Goal: Task Accomplishment & Management: Manage account settings

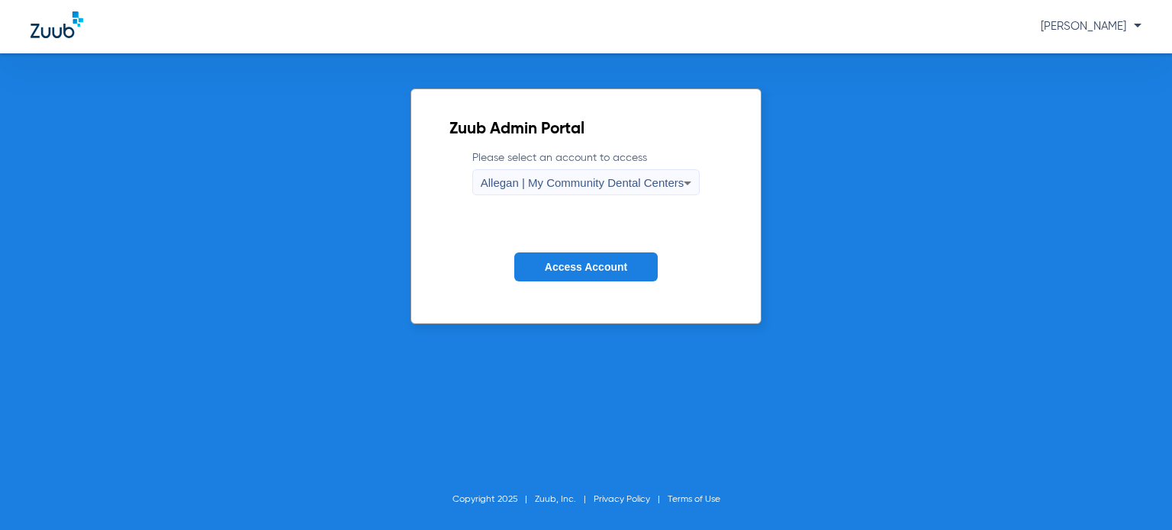
click at [546, 185] on span "Allegan | My Community Dental Centers" at bounding box center [583, 182] width 204 height 13
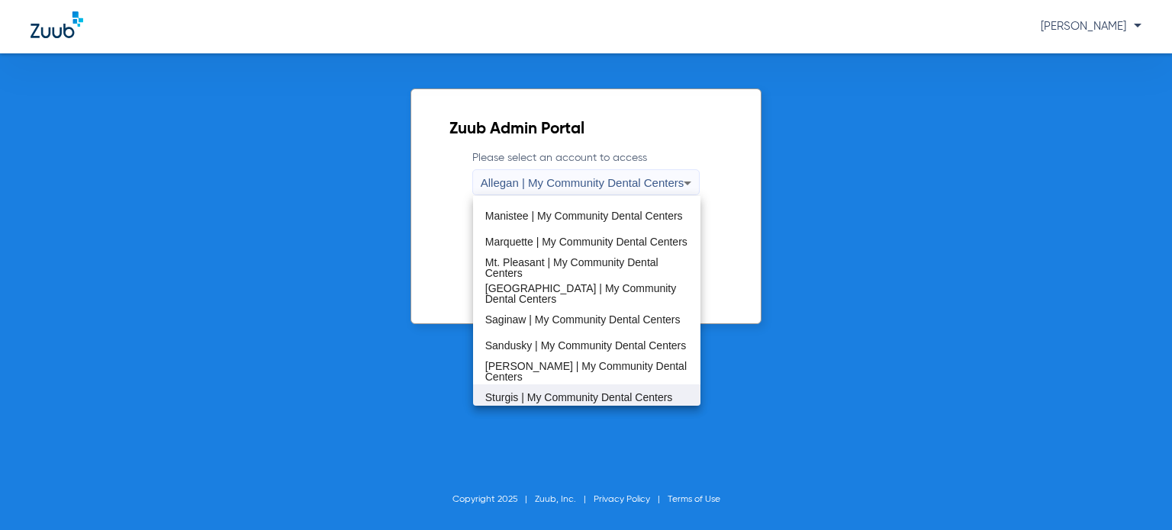
scroll to position [458, 0]
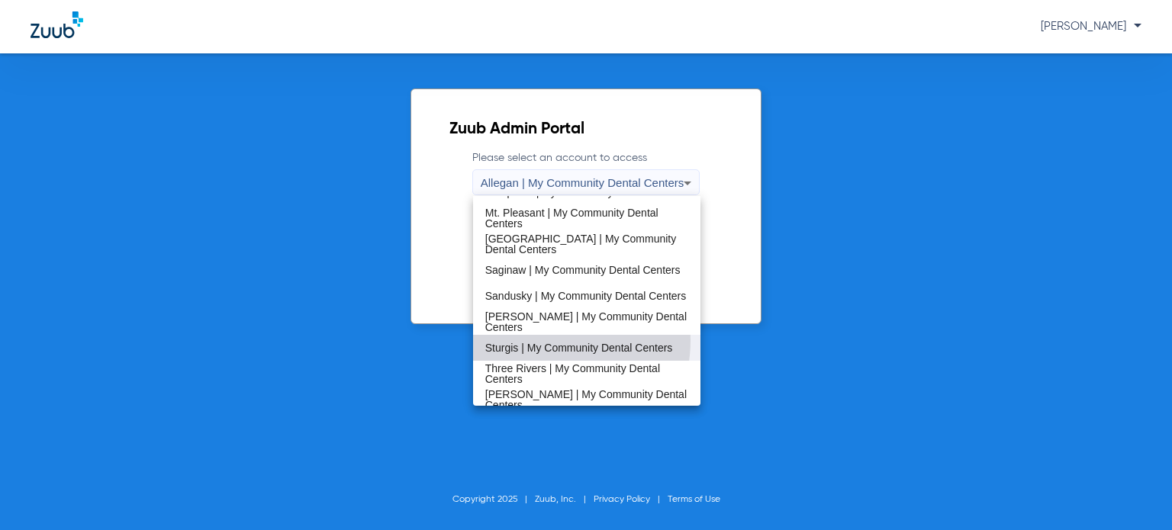
click at [545, 340] on mat-option "Sturgis | My Community Dental Centers" at bounding box center [586, 348] width 227 height 26
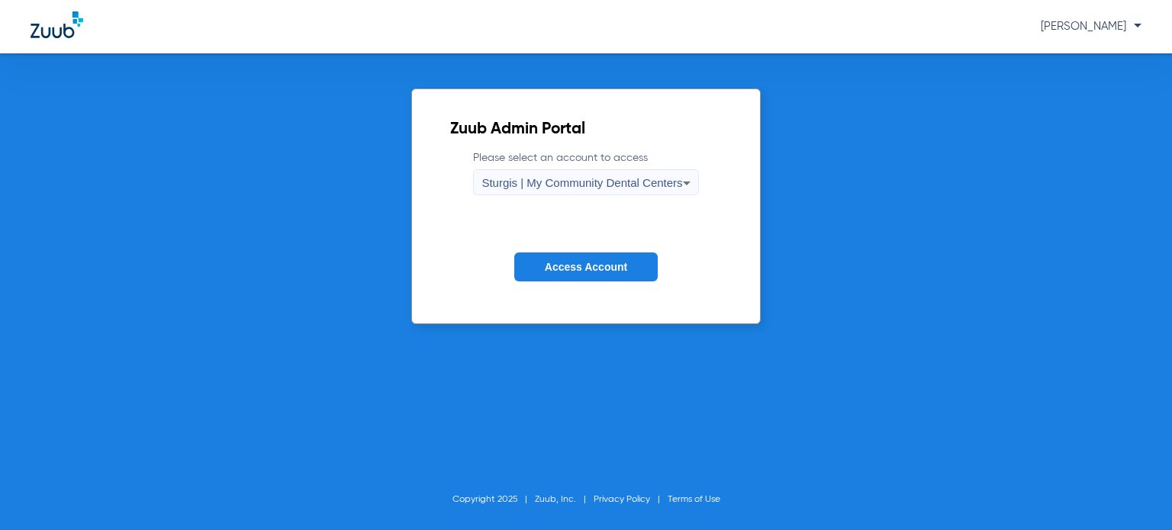
click at [571, 256] on button "Access Account" at bounding box center [585, 267] width 143 height 30
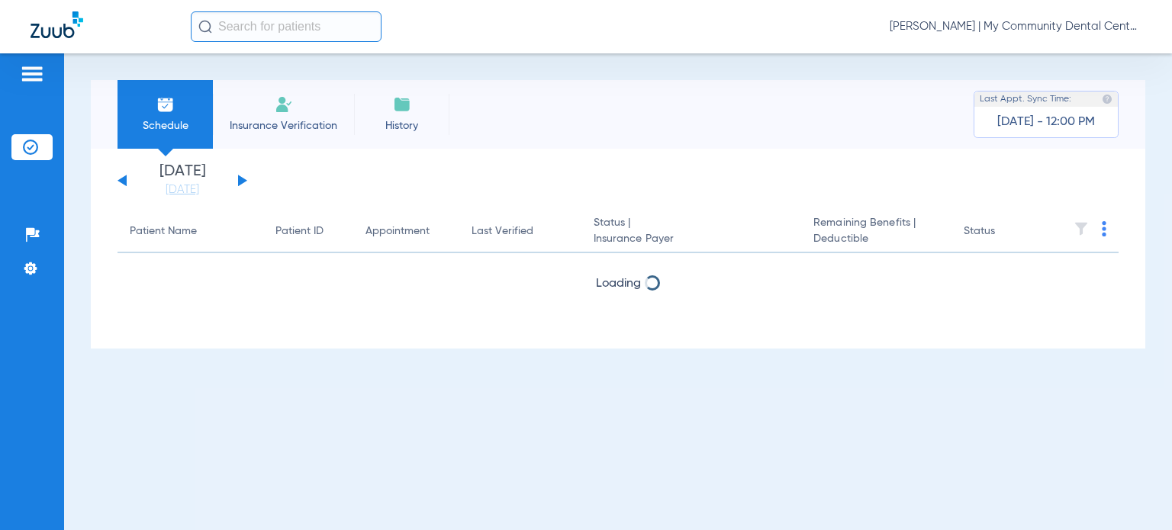
click at [690, 92] on div "Schedule Insurance Verification History Last Appt. Sync Time: Today - 12:00 PM" at bounding box center [618, 114] width 1054 height 69
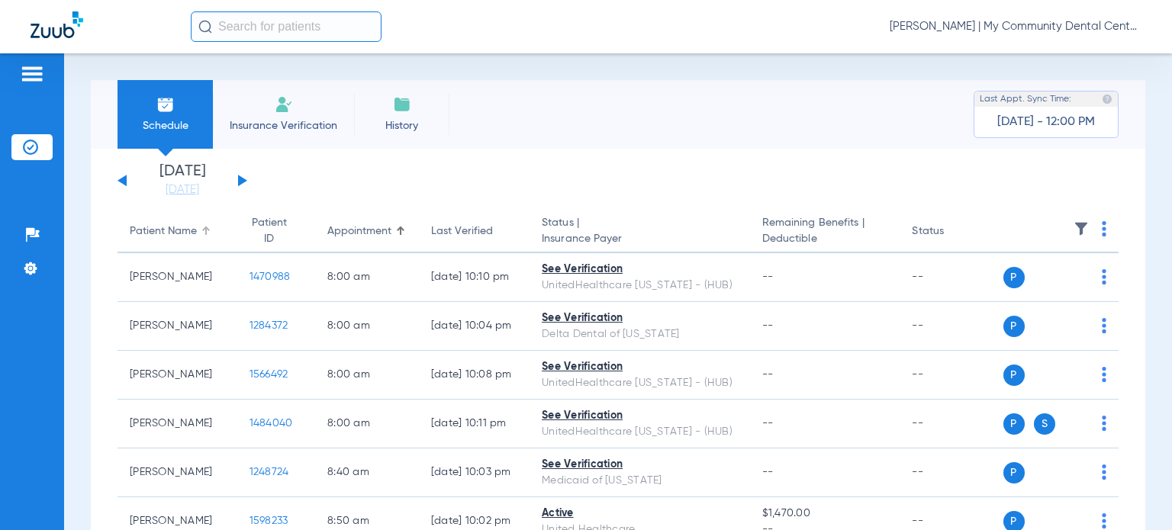
click at [172, 240] on div "Patient Name" at bounding box center [163, 232] width 67 height 16
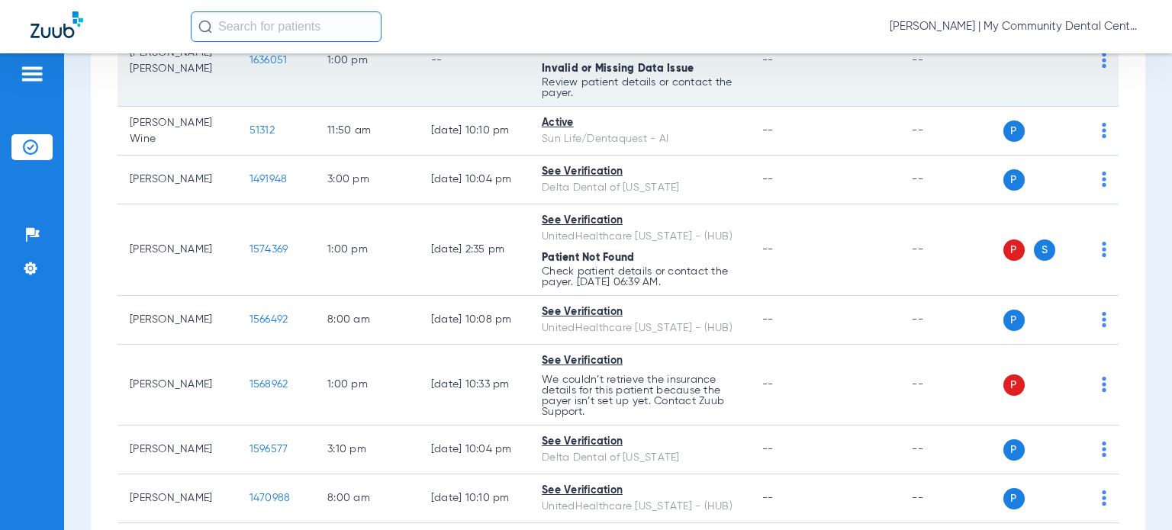
scroll to position [458, 0]
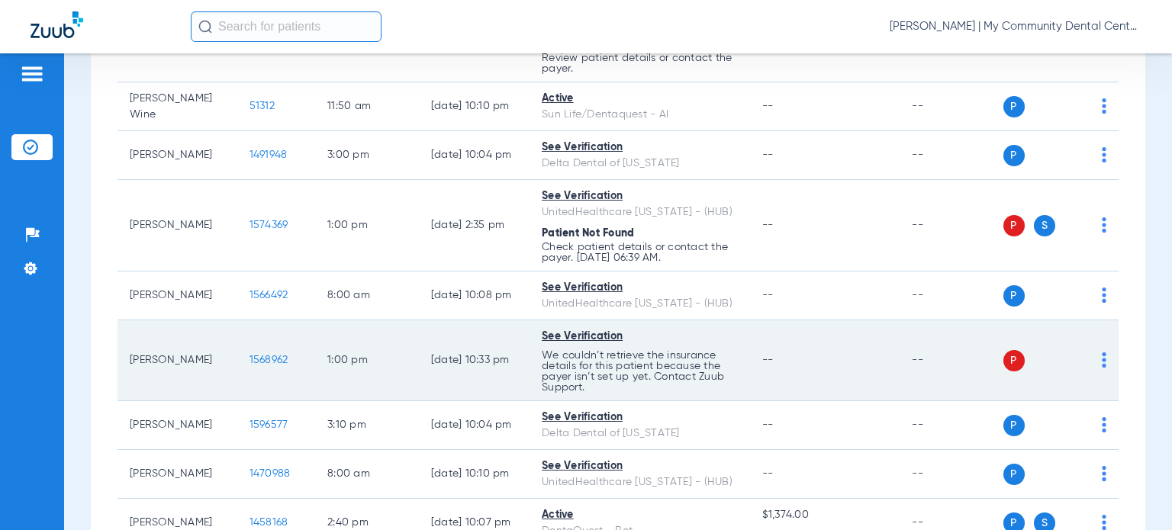
click at [249, 356] on span "1568962" at bounding box center [268, 360] width 39 height 11
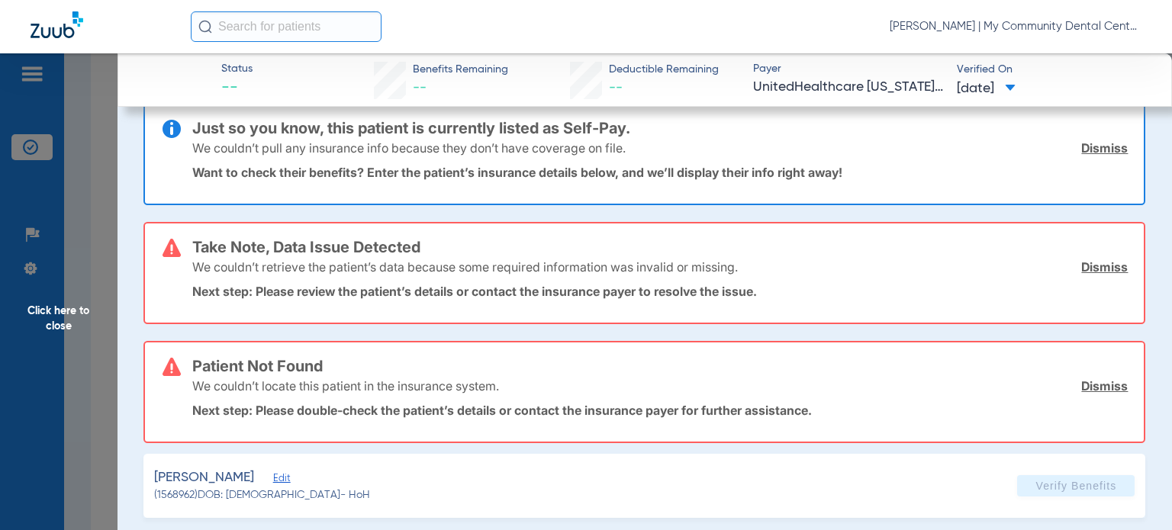
scroll to position [38, 0]
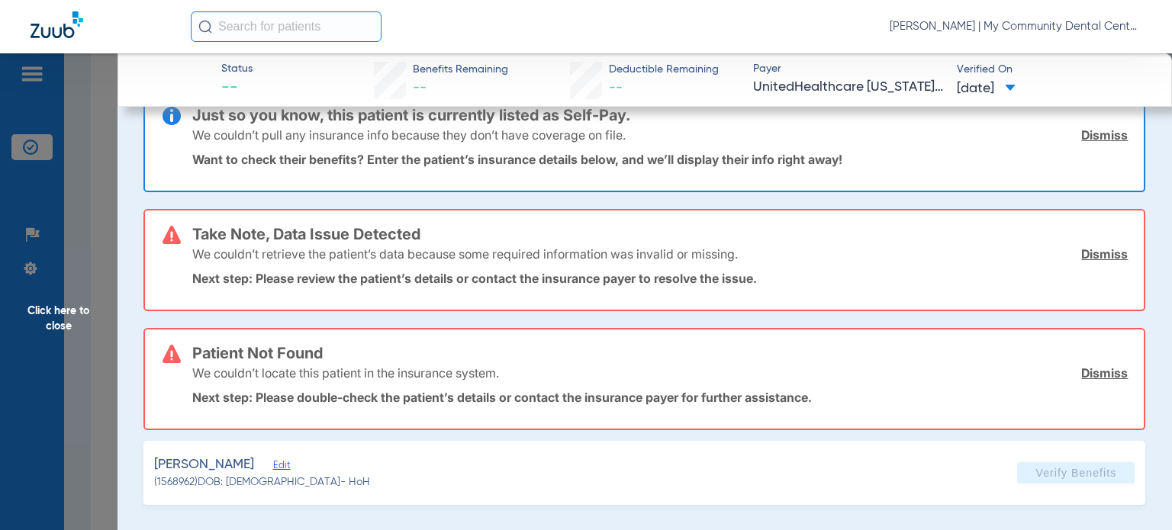
click at [287, 465] on span "Edit" at bounding box center [280, 467] width 14 height 14
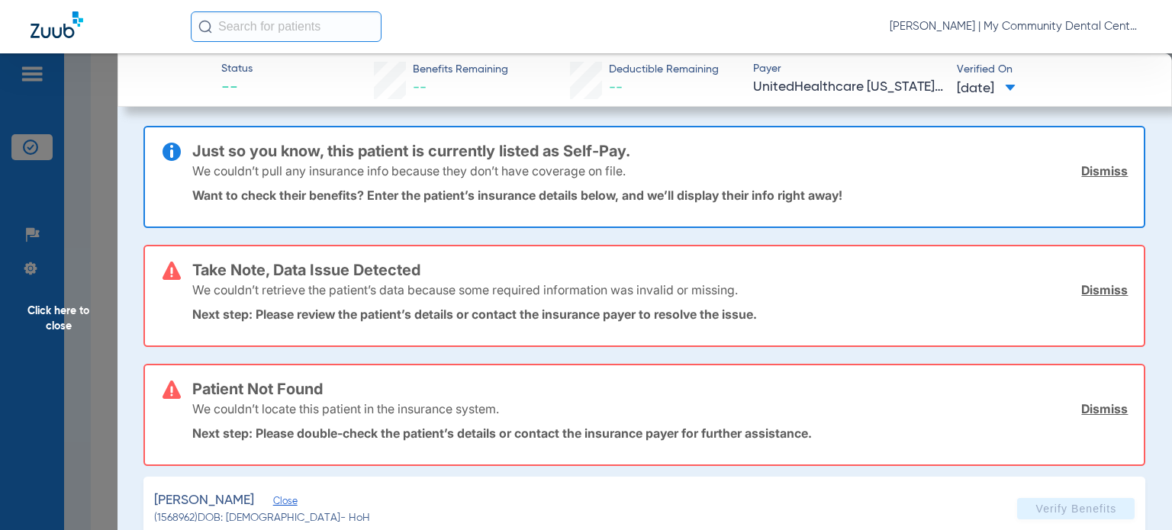
scroll to position [0, 0]
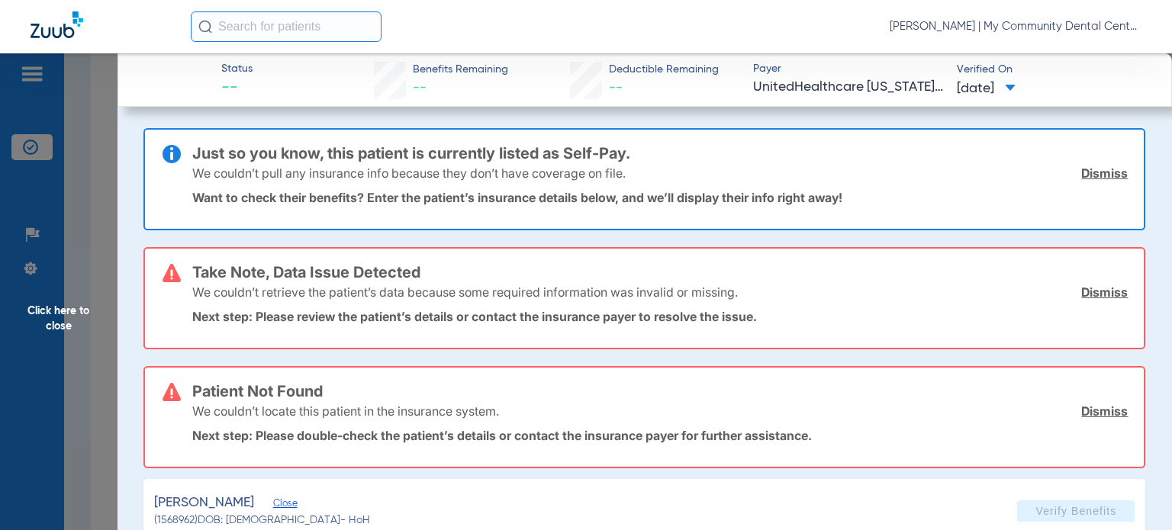
click at [85, 310] on span "Click here to close" at bounding box center [58, 318] width 117 height 530
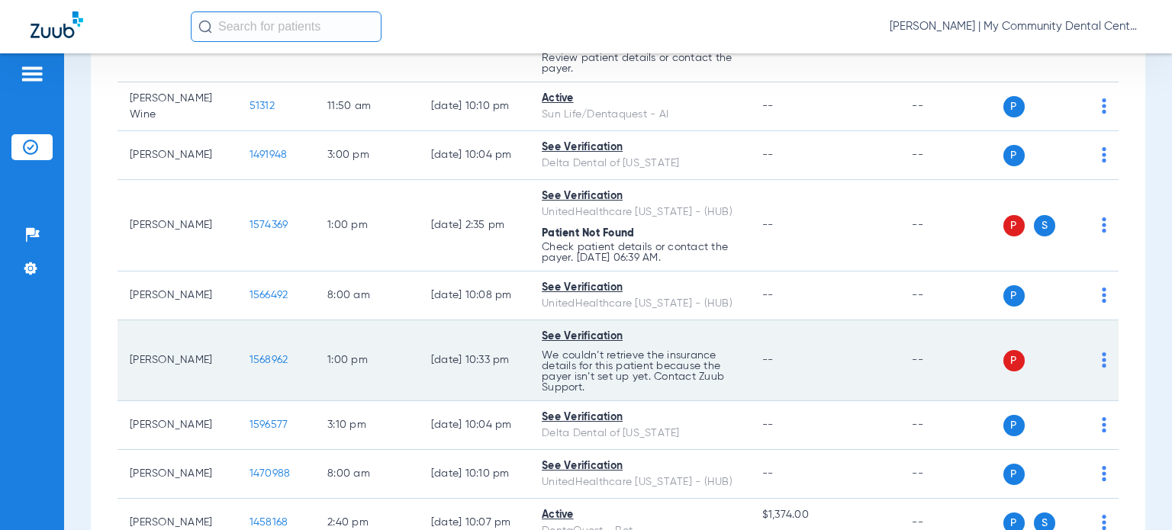
drag, startPoint x: 271, startPoint y: 362, endPoint x: 226, endPoint y: 360, distance: 45.1
click at [237, 360] on td "1568962" at bounding box center [276, 360] width 79 height 81
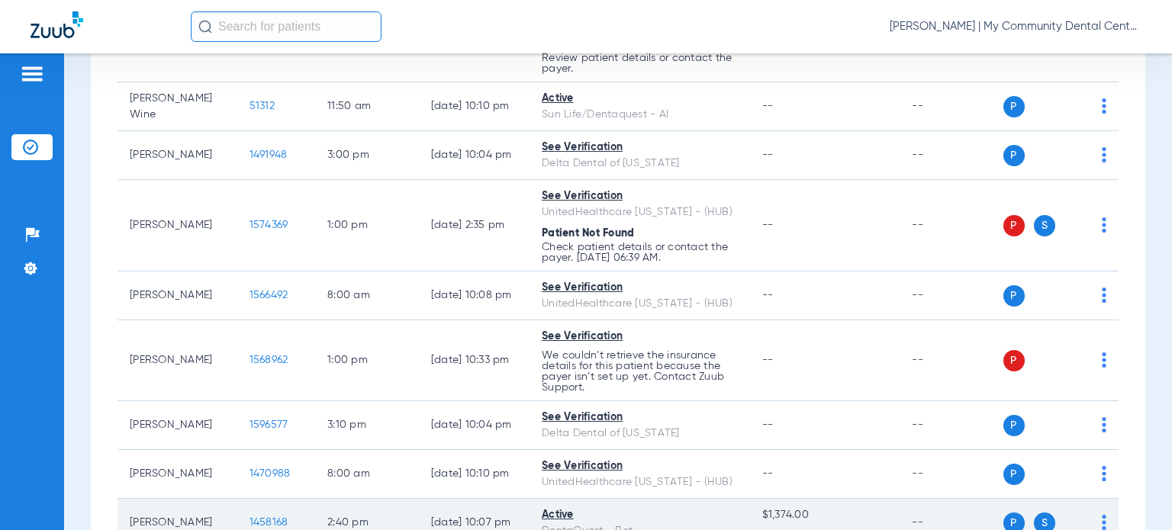
copy span "1568962"
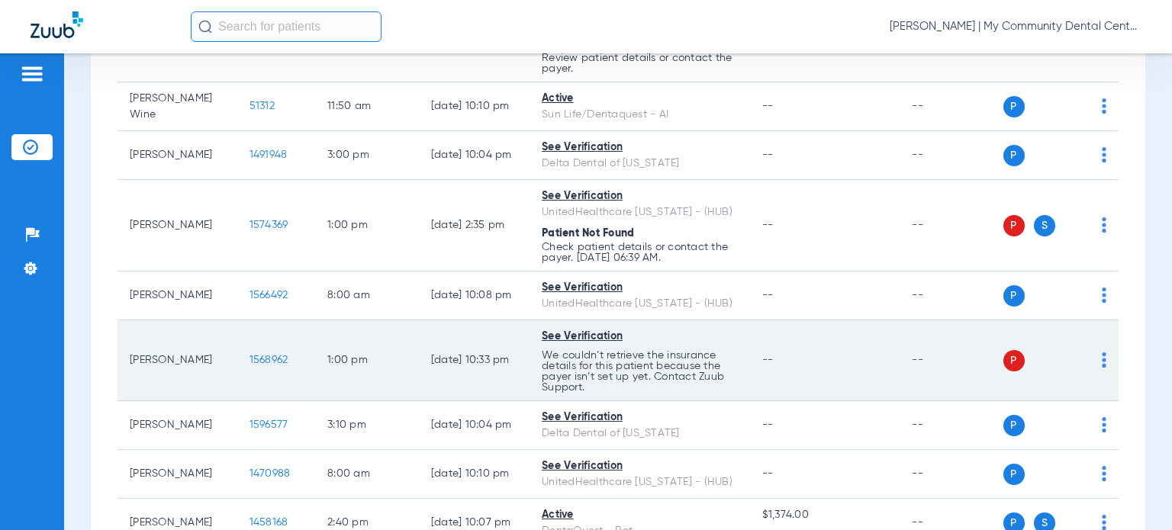
click at [1101, 359] on img at bounding box center [1103, 359] width 5 height 15
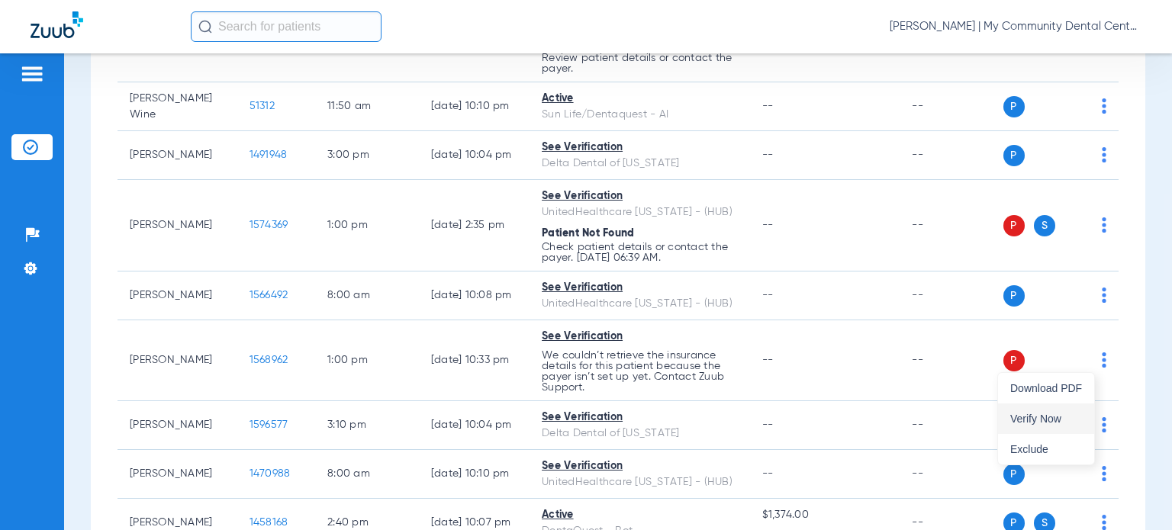
click at [1043, 417] on span "Verify Now" at bounding box center [1046, 418] width 72 height 11
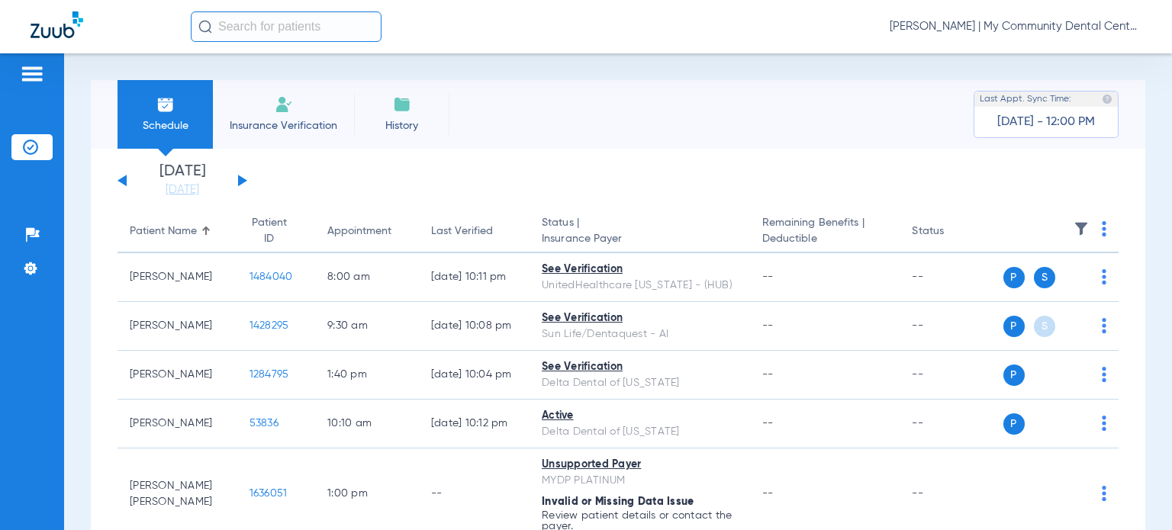
click at [754, 224] on th "Remaining Benefits | Deductible" at bounding box center [825, 232] width 150 height 43
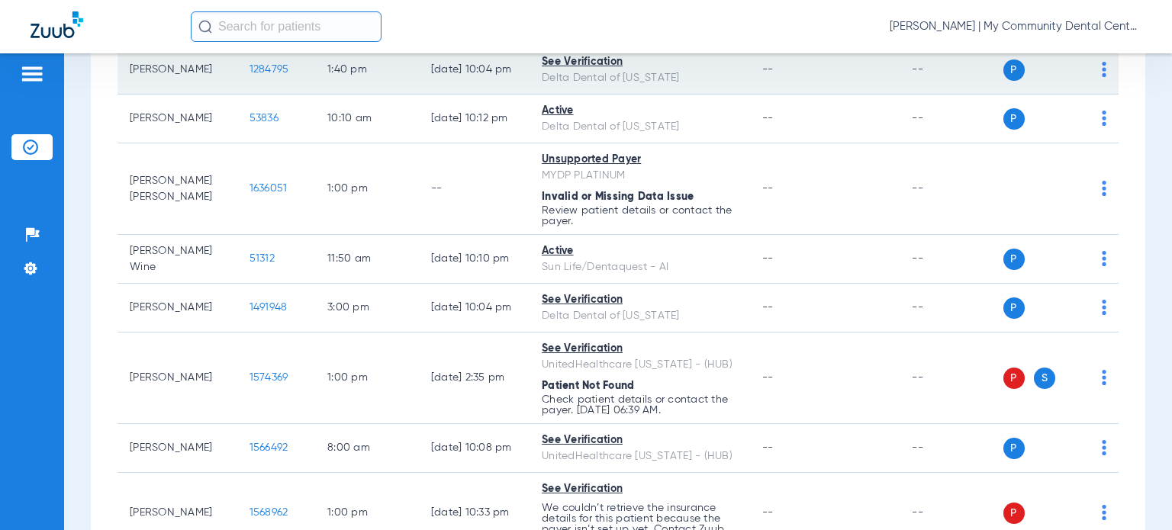
scroll to position [381, 0]
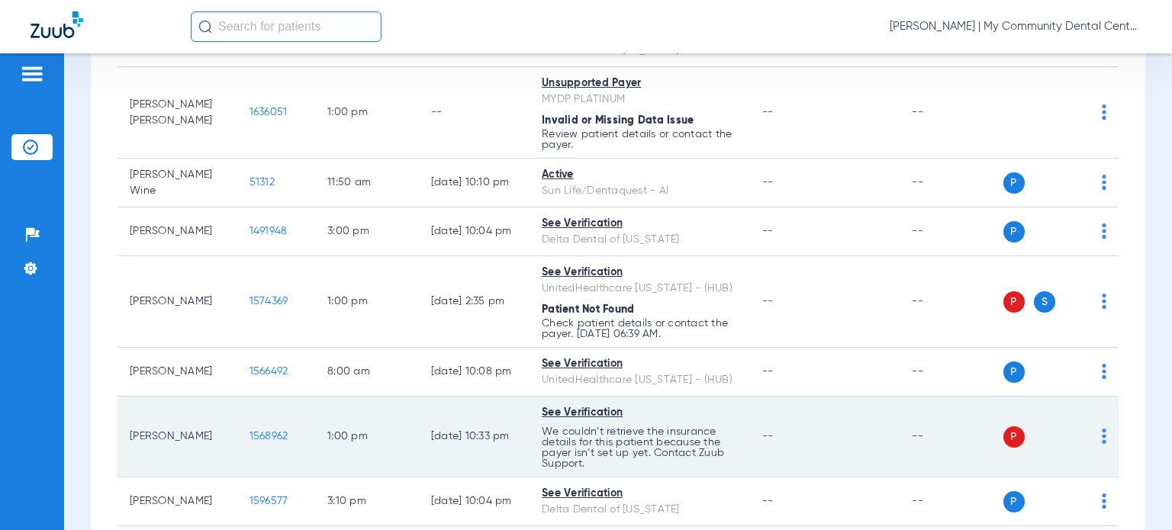
click at [1101, 436] on img at bounding box center [1103, 436] width 5 height 15
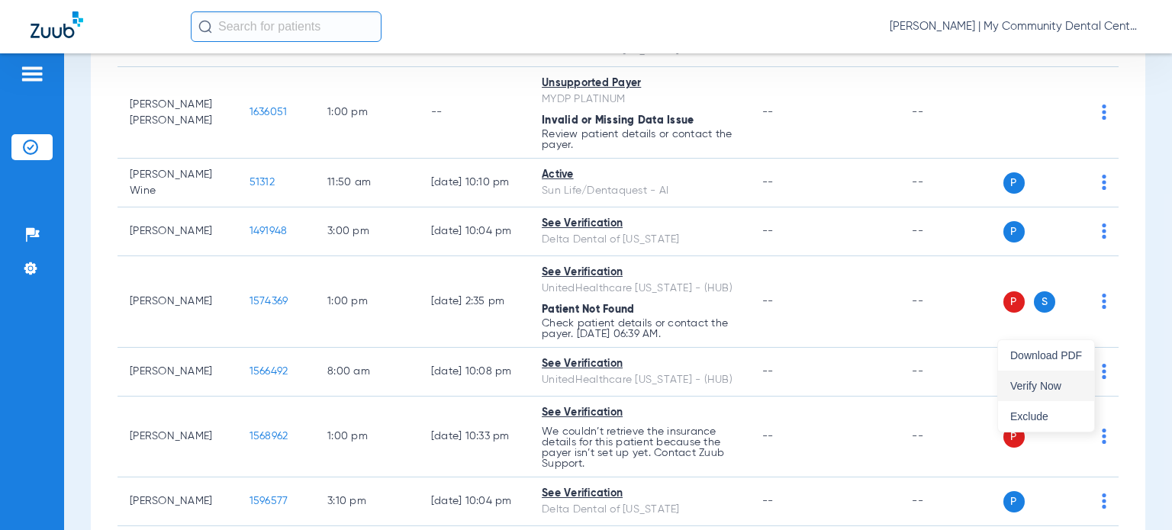
click at [1059, 387] on span "Verify Now" at bounding box center [1046, 386] width 72 height 11
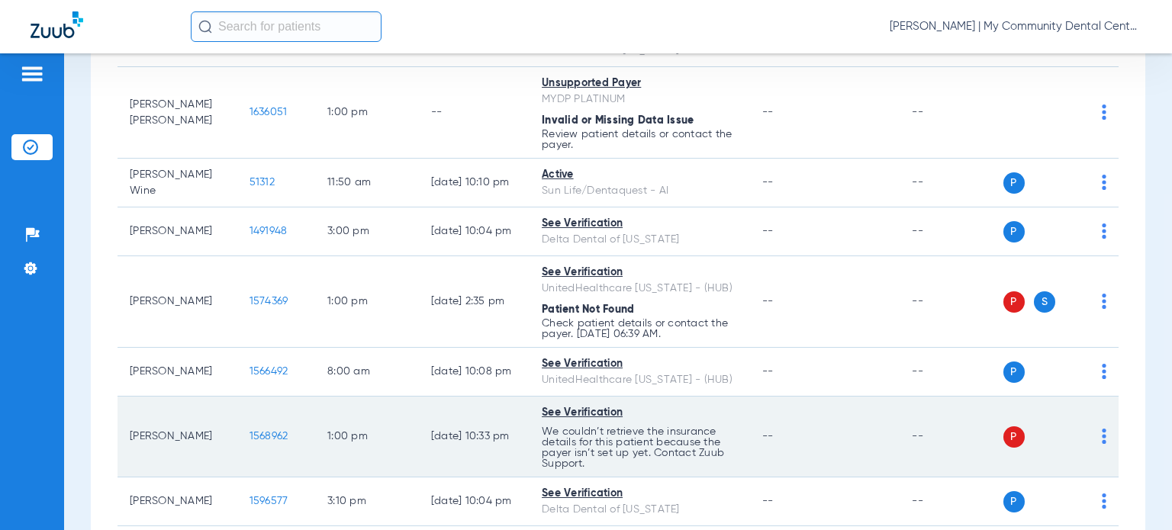
click at [250, 436] on span "1568962" at bounding box center [268, 436] width 39 height 11
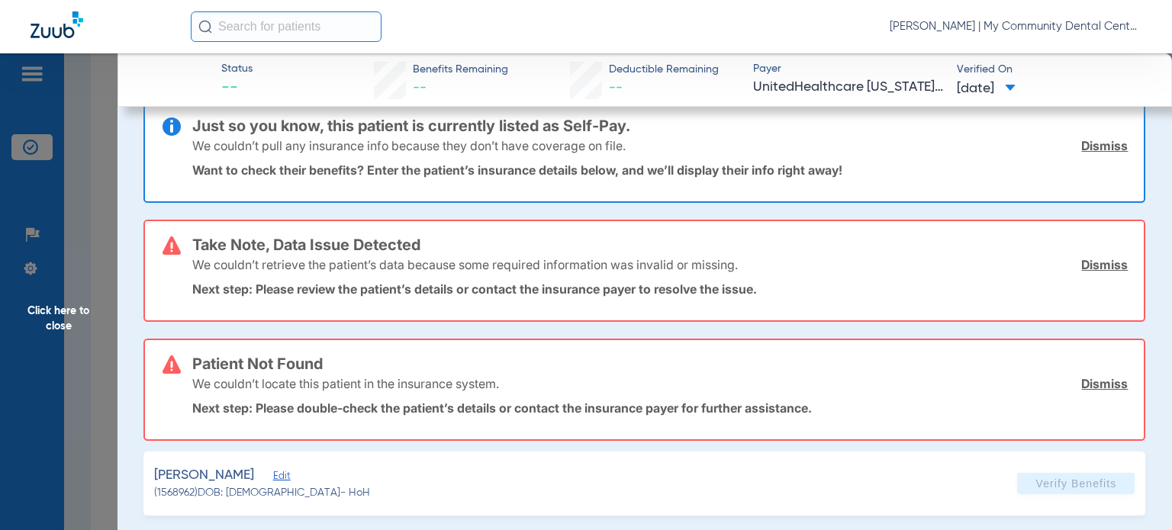
scroll to position [38, 0]
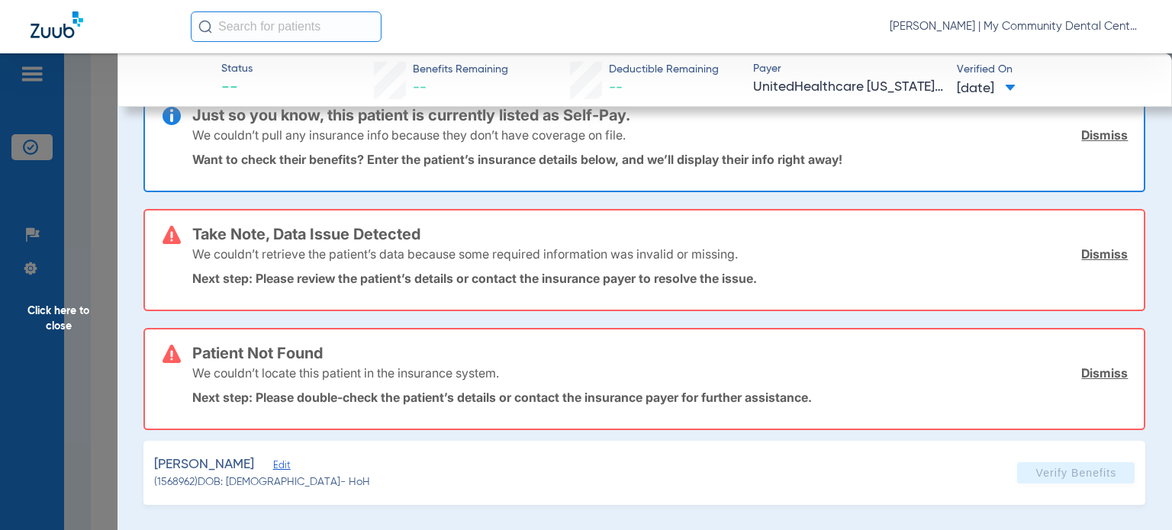
click at [1086, 137] on link "Dismiss" at bounding box center [1104, 134] width 47 height 15
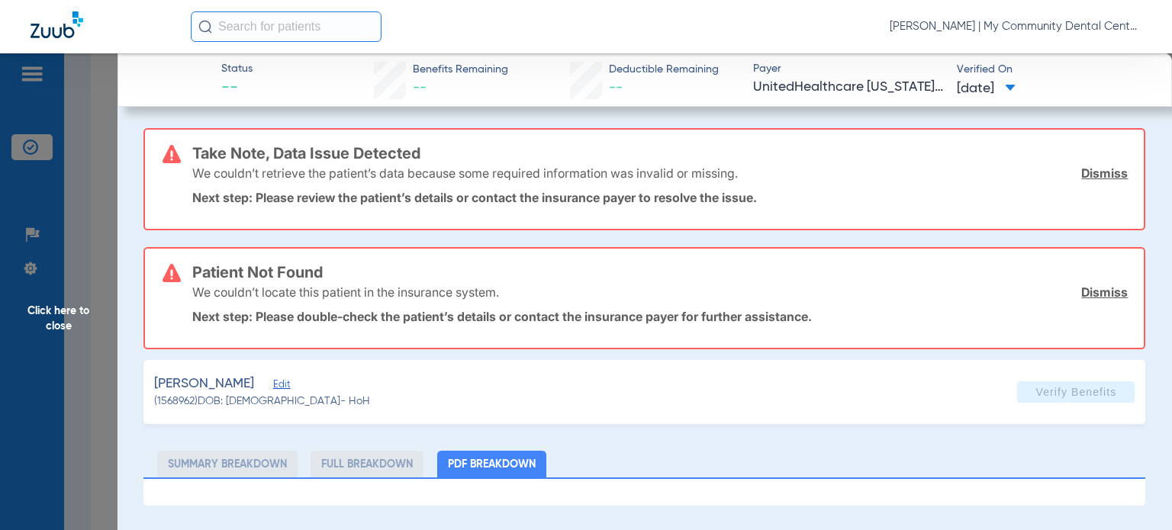
scroll to position [0, 0]
click at [287, 381] on span "Edit" at bounding box center [280, 386] width 14 height 14
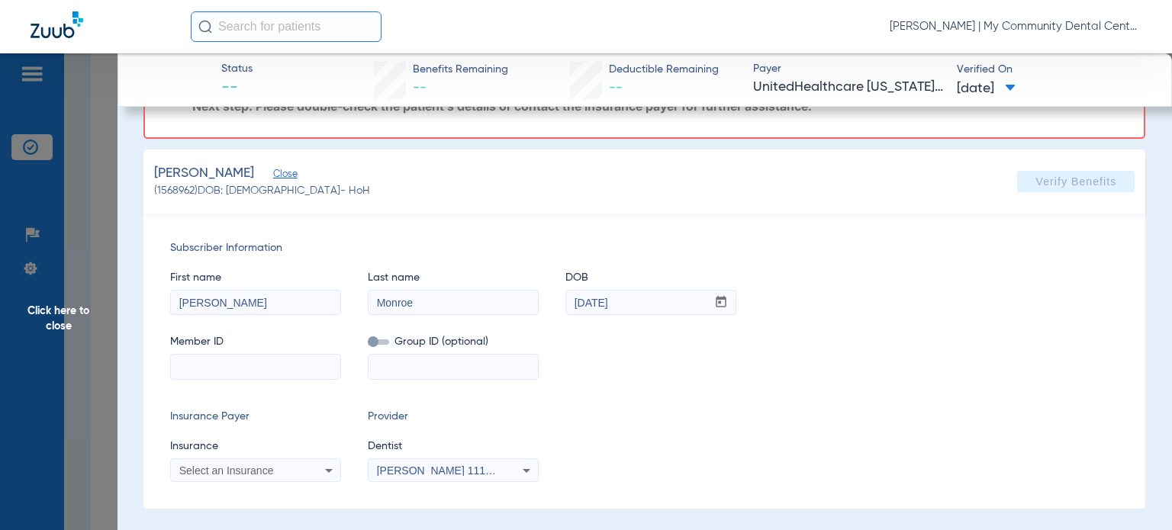
scroll to position [214, 0]
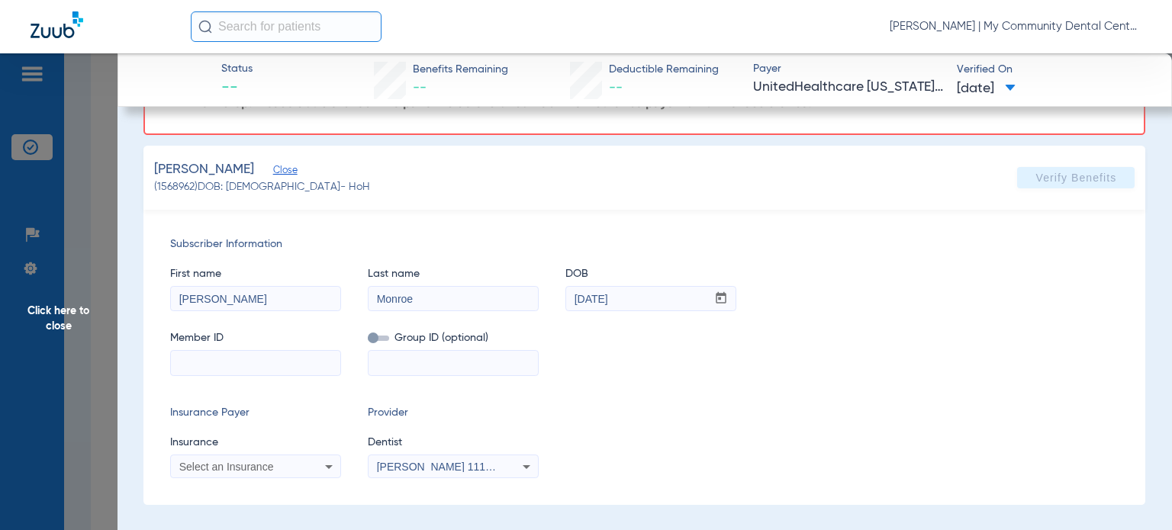
click at [824, 277] on div "First name Colleene Last name Monroe DOB mm / dd / yyyy 02/25/1957" at bounding box center [644, 281] width 948 height 59
click at [244, 357] on input at bounding box center [255, 363] width 169 height 24
paste input "0052564236"
type input "0052564236"
click at [299, 462] on div "Select an Insurance" at bounding box center [240, 466] width 123 height 11
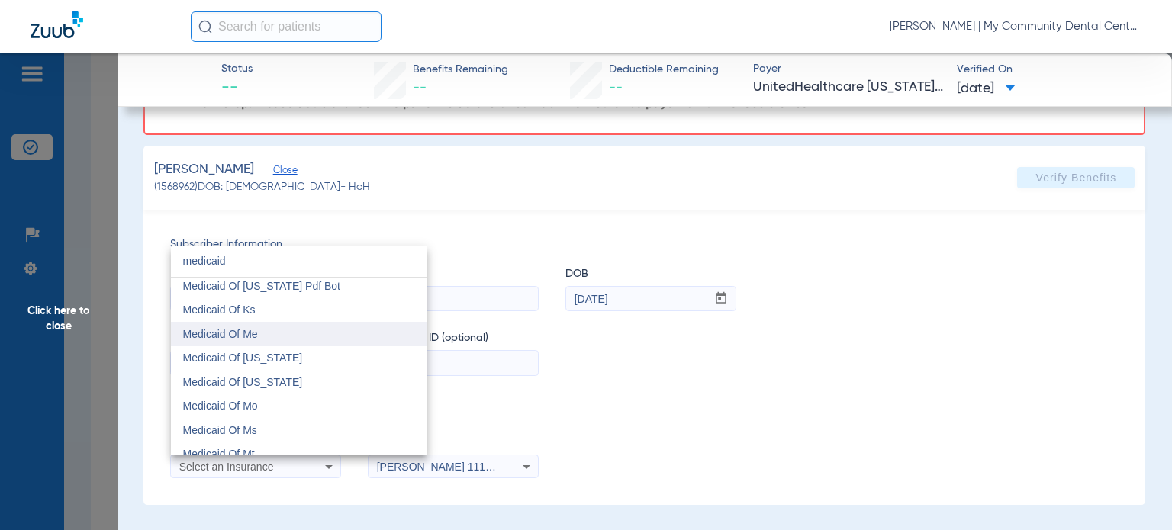
scroll to position [534, 0]
type input "medicaid"
click at [284, 335] on span "Medicaid Of Michigan" at bounding box center [243, 332] width 120 height 12
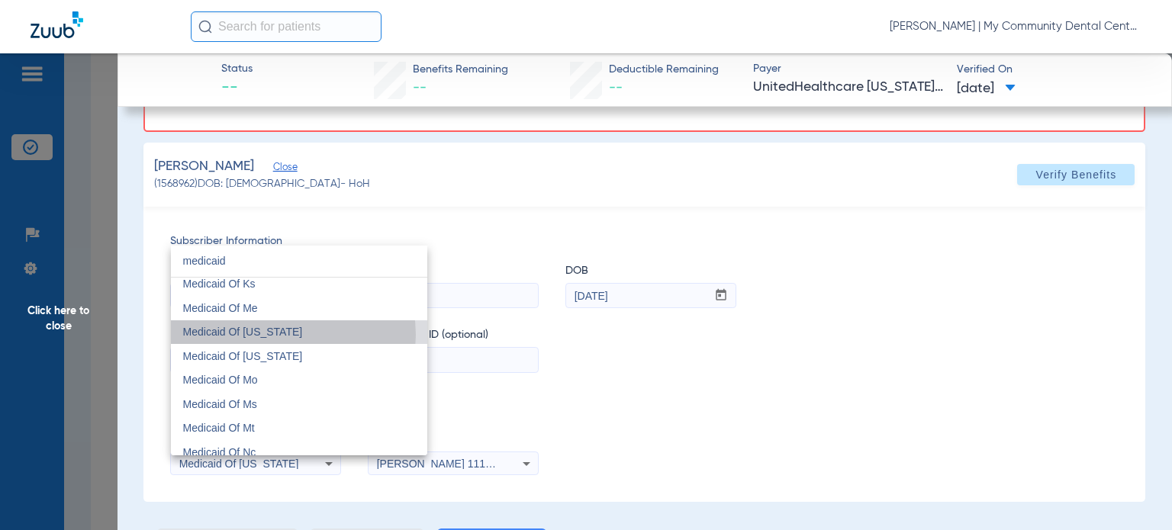
scroll to position [96, 0]
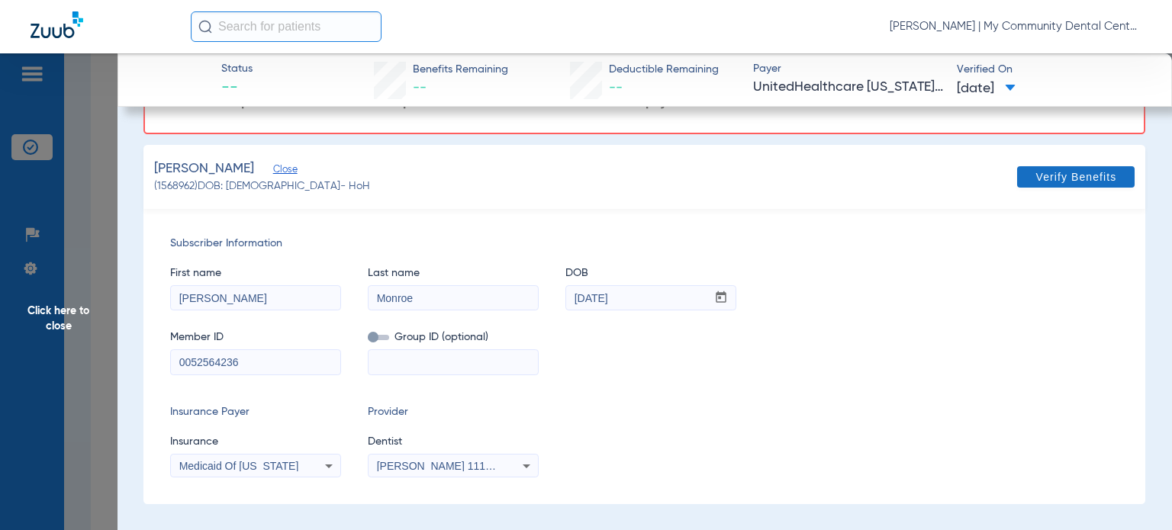
click at [1039, 171] on span "Verify Benefits" at bounding box center [1075, 177] width 81 height 12
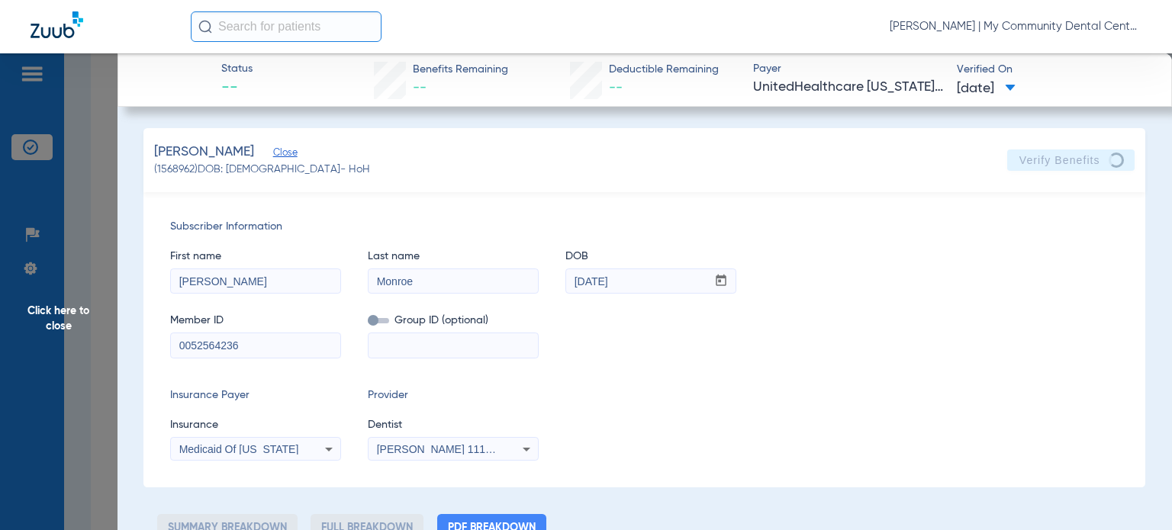
scroll to position [0, 0]
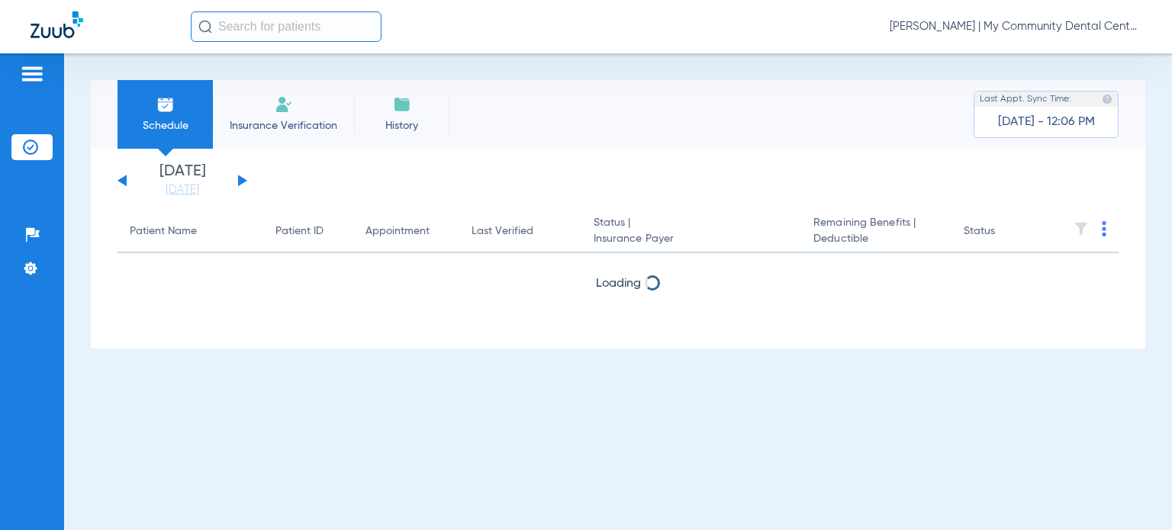
click at [1044, 20] on span "[PERSON_NAME] | My Community Dental Centers" at bounding box center [1015, 26] width 252 height 15
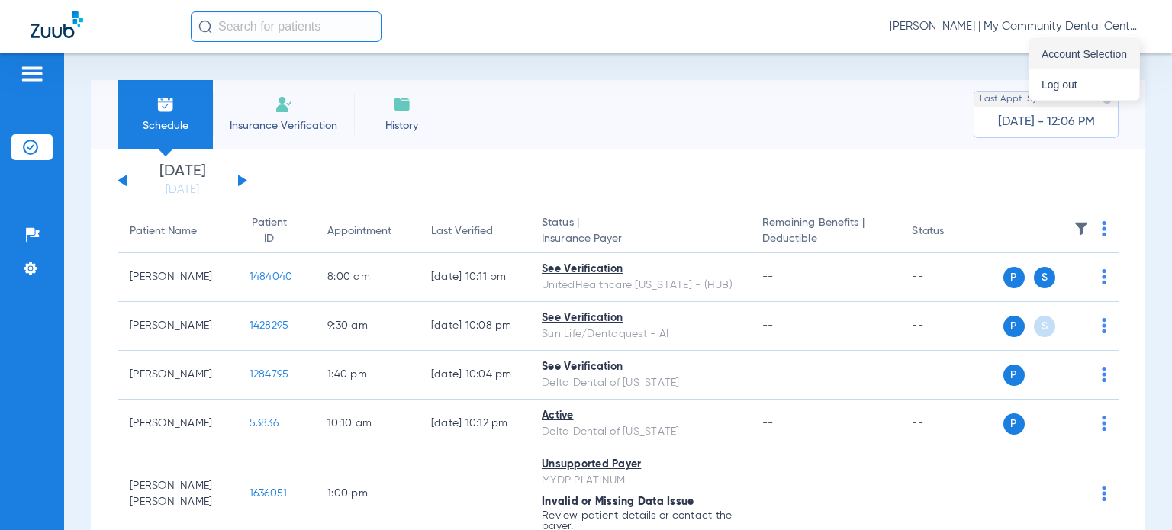
click at [1054, 55] on span "Account Selection" at bounding box center [1083, 54] width 85 height 11
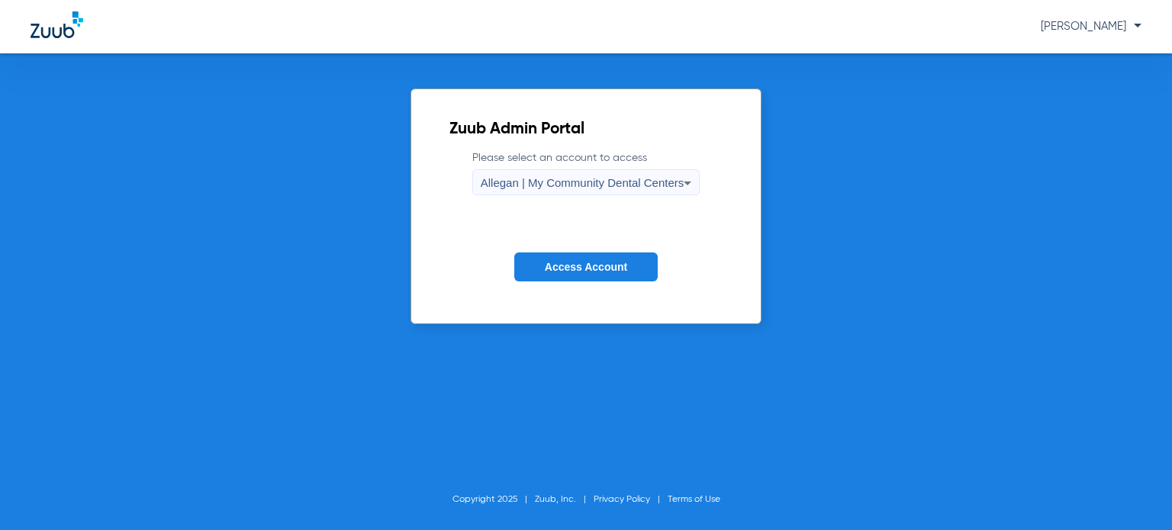
click at [632, 184] on span "Allegan | My Community Dental Centers" at bounding box center [583, 182] width 204 height 13
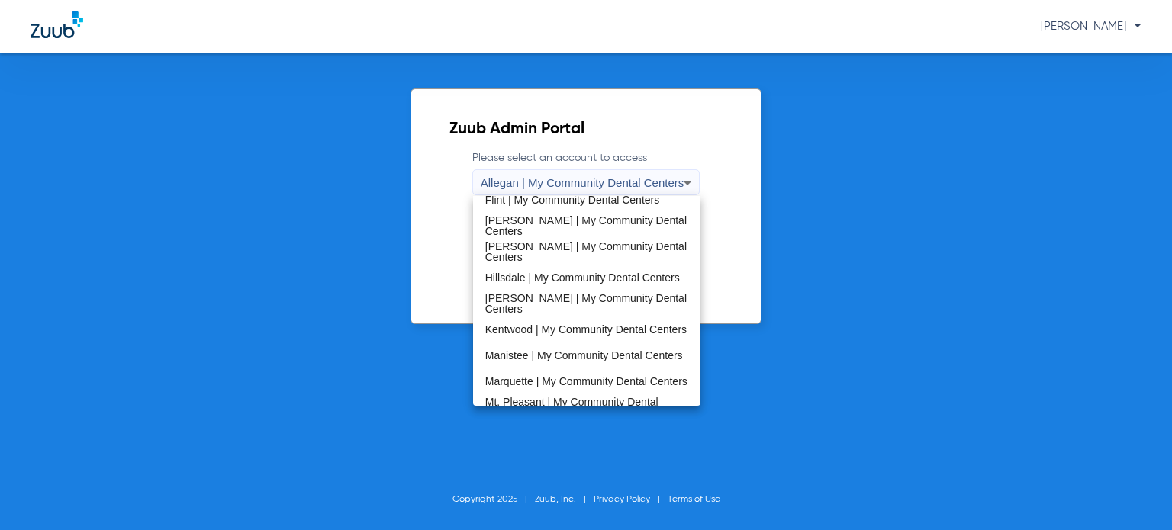
scroll to position [490, 0]
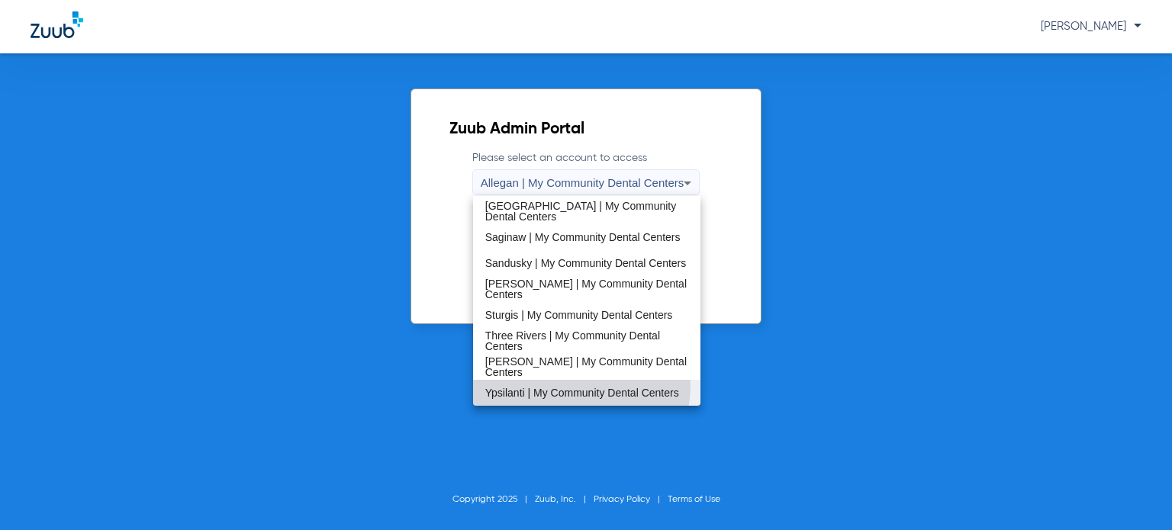
click at [564, 388] on span "Ypsilanti | My Community Dental Centers" at bounding box center [582, 393] width 194 height 11
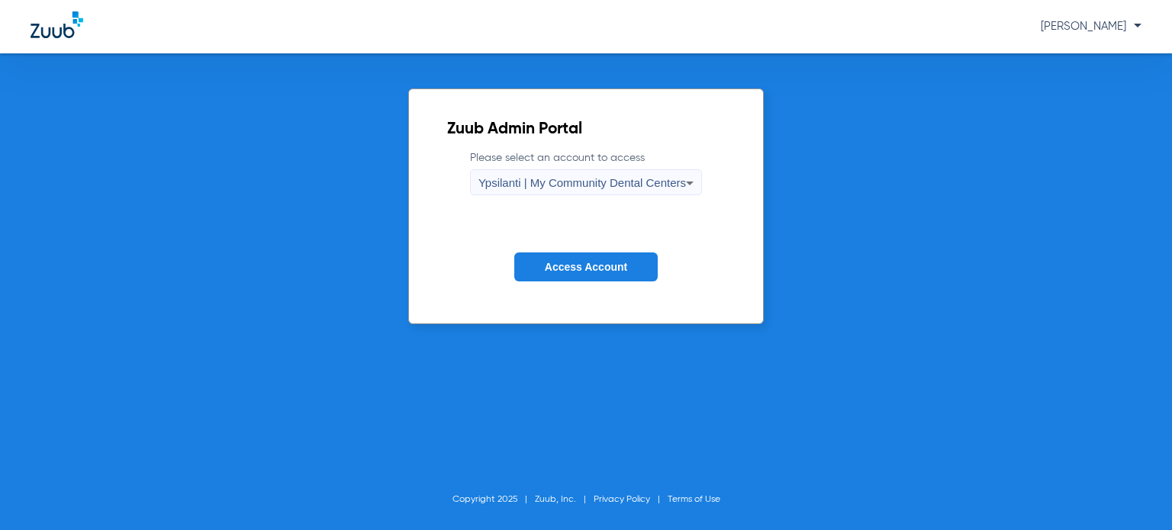
click at [569, 265] on span "Access Account" at bounding box center [586, 267] width 82 height 12
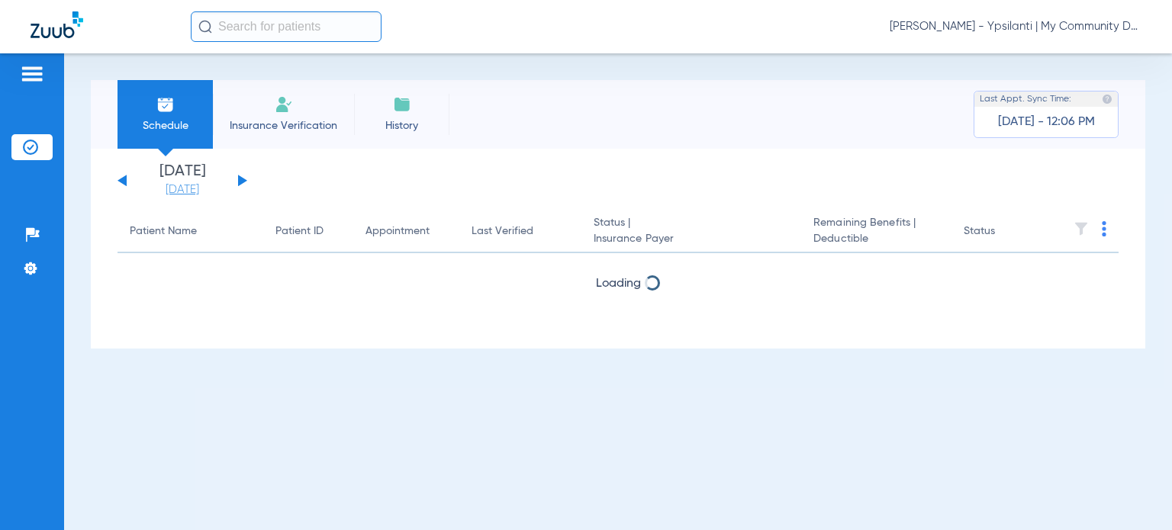
click at [179, 186] on link "[DATE]" at bounding box center [183, 189] width 92 height 15
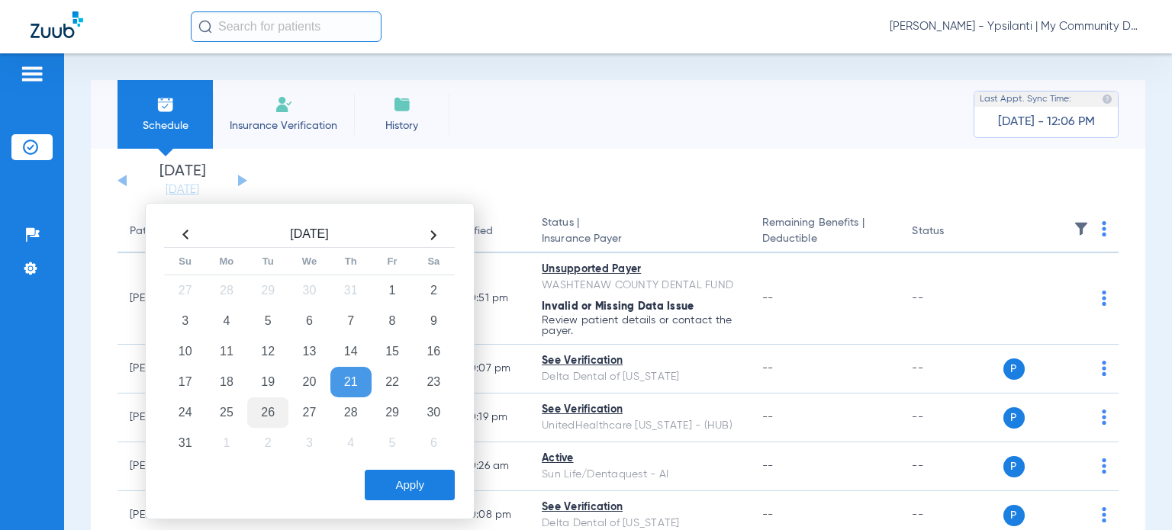
click at [272, 410] on td "26" at bounding box center [267, 412] width 41 height 31
click at [400, 474] on button "Apply" at bounding box center [410, 485] width 90 height 31
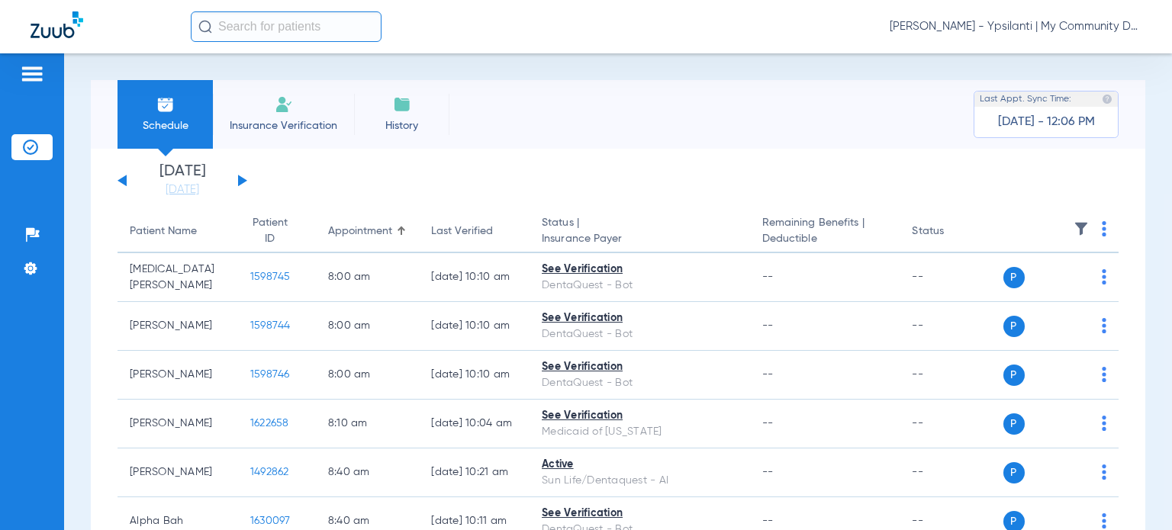
click at [690, 128] on div "Schedule Insurance Verification History Last Appt. Sync Time: Today - 12:06 PM" at bounding box center [618, 114] width 1054 height 69
click at [184, 230] on div "Patient Name" at bounding box center [163, 232] width 67 height 16
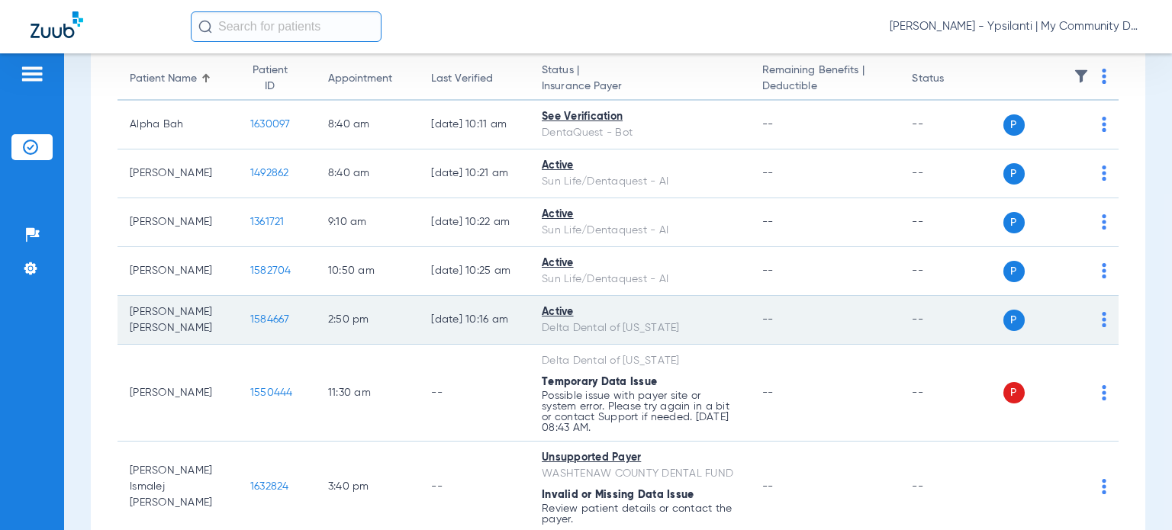
scroll to position [229, 0]
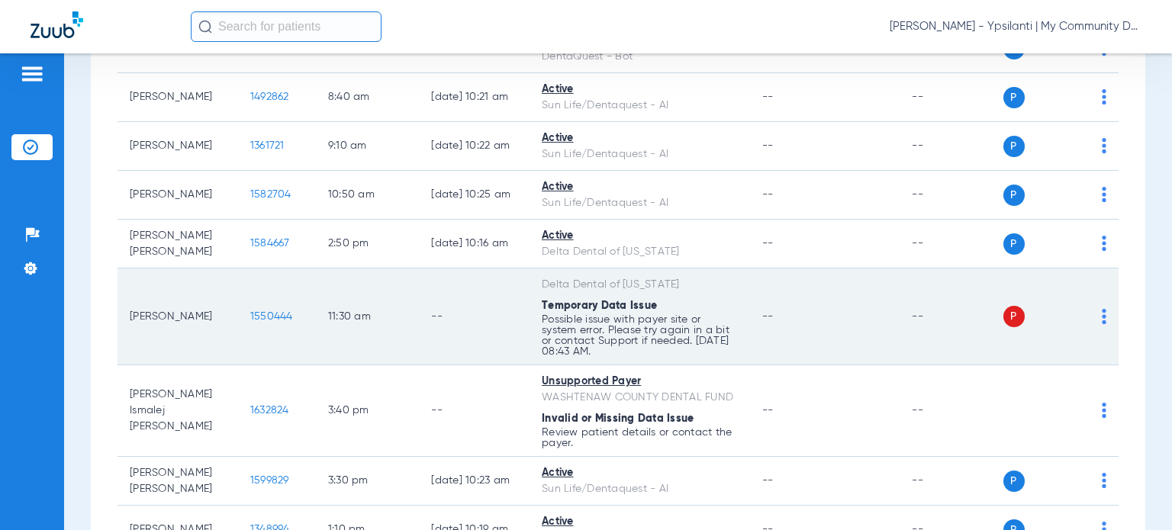
click at [250, 316] on span "1550444" at bounding box center [271, 316] width 43 height 11
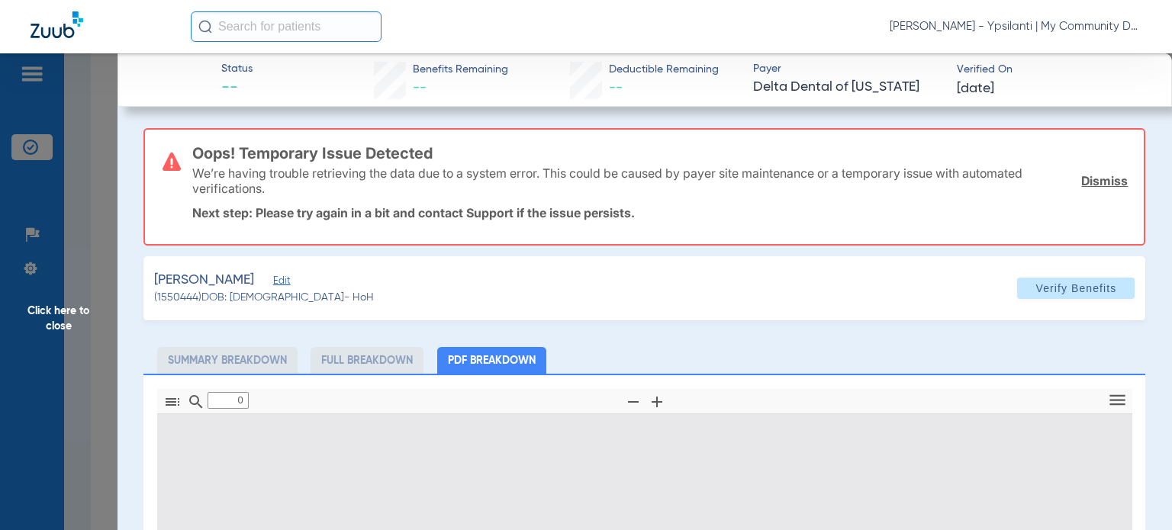
type input "1"
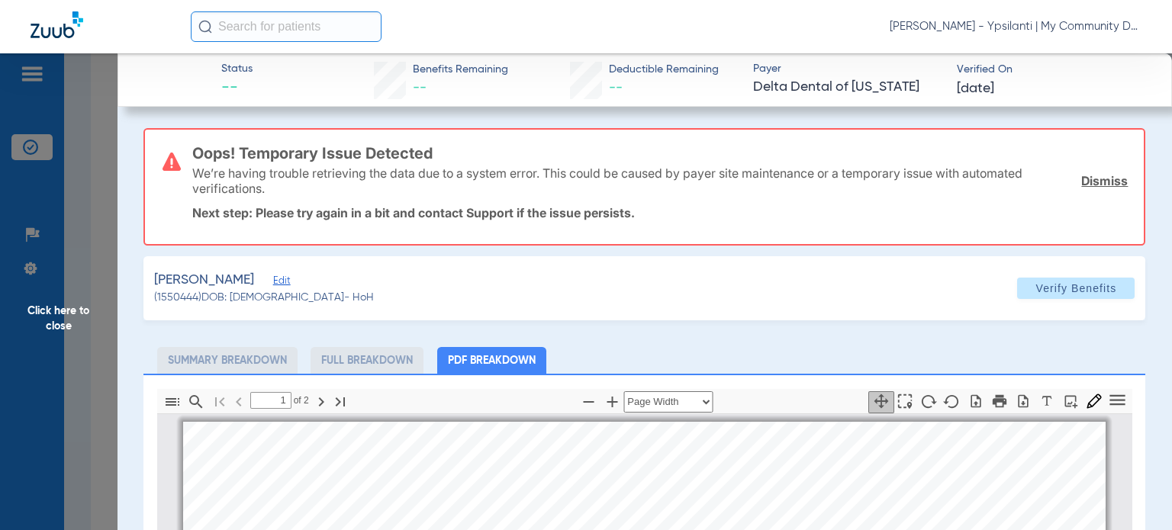
scroll to position [8, 0]
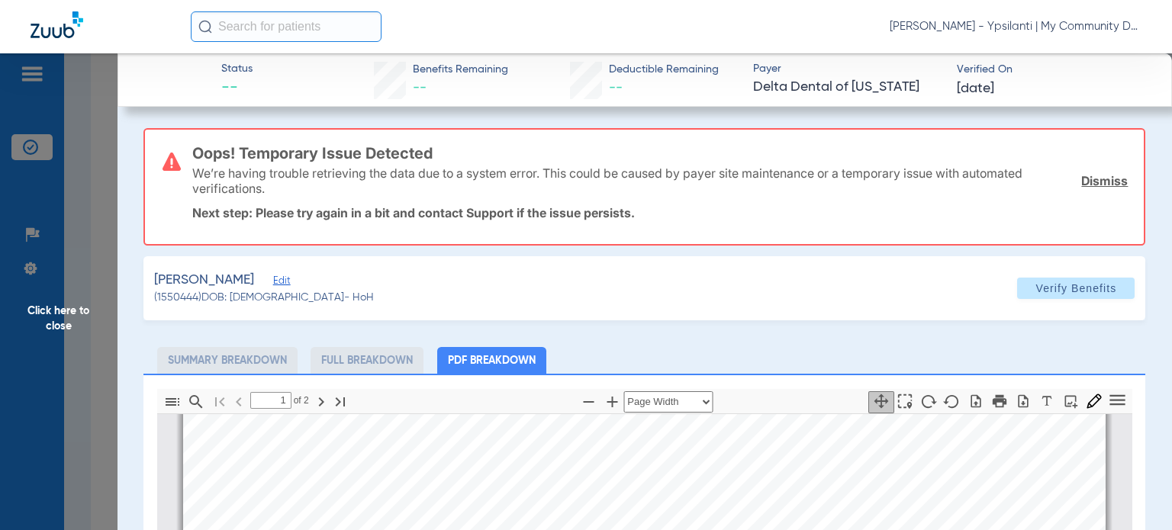
click at [765, 301] on div "Lafever-Jackson, Blake Edit (1550444) DOB: 04/16/1999 - HoH Verify Benefits" at bounding box center [644, 288] width 1002 height 64
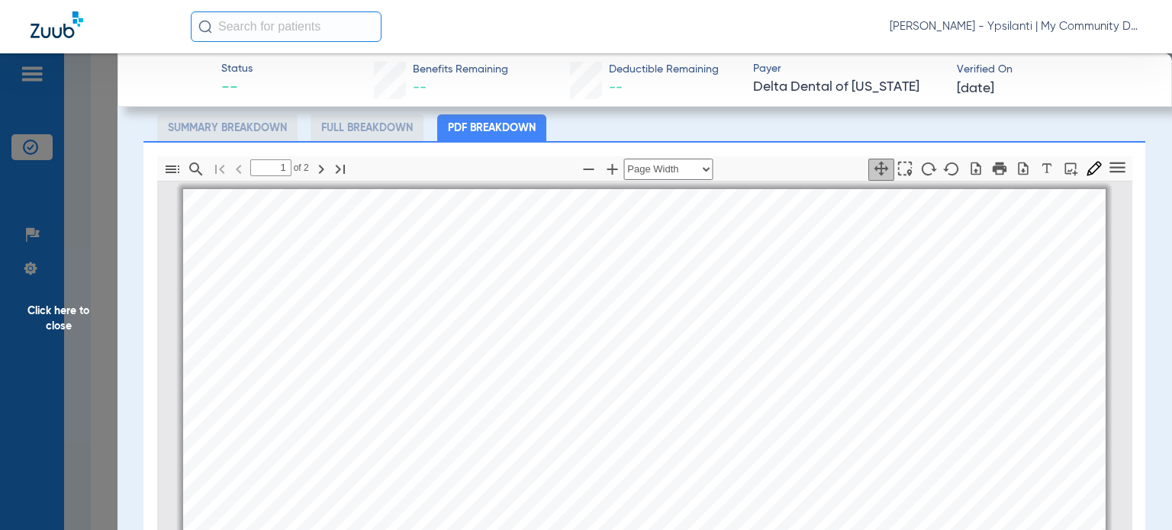
scroll to position [153, 0]
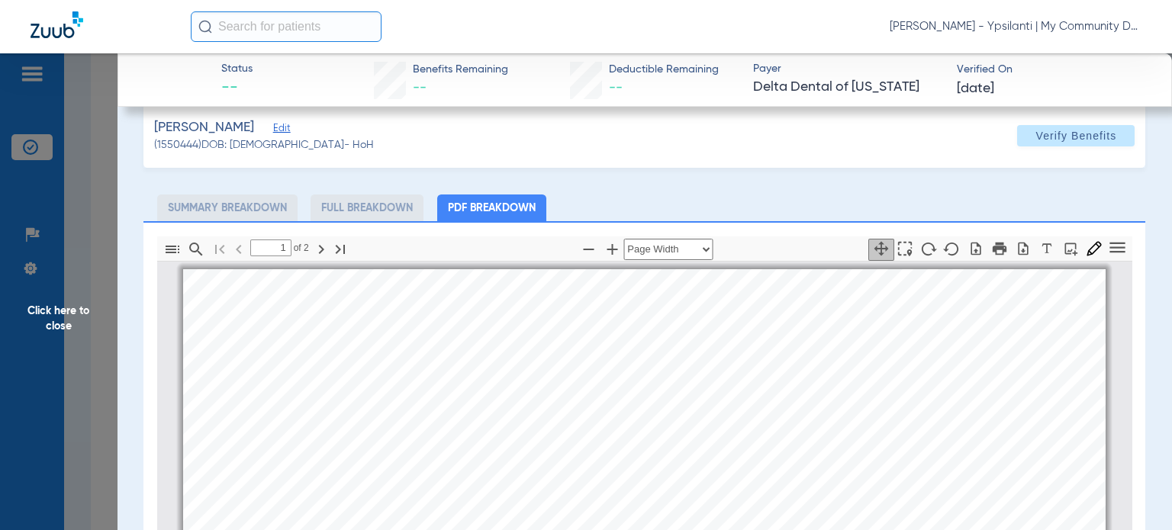
click at [70, 310] on span "Click here to close" at bounding box center [58, 318] width 117 height 530
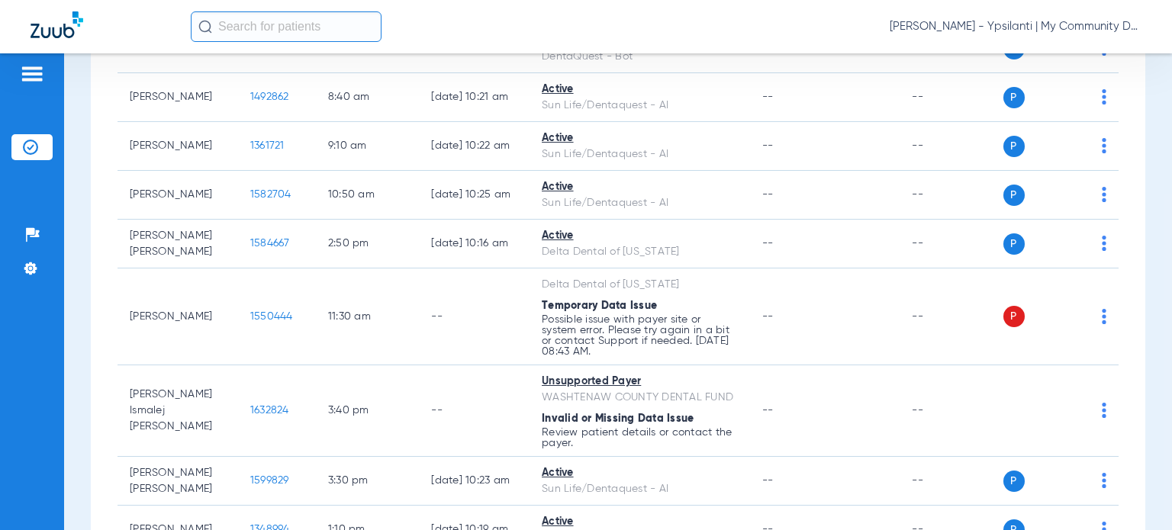
click at [38, 268] on li "Settings" at bounding box center [31, 269] width 41 height 26
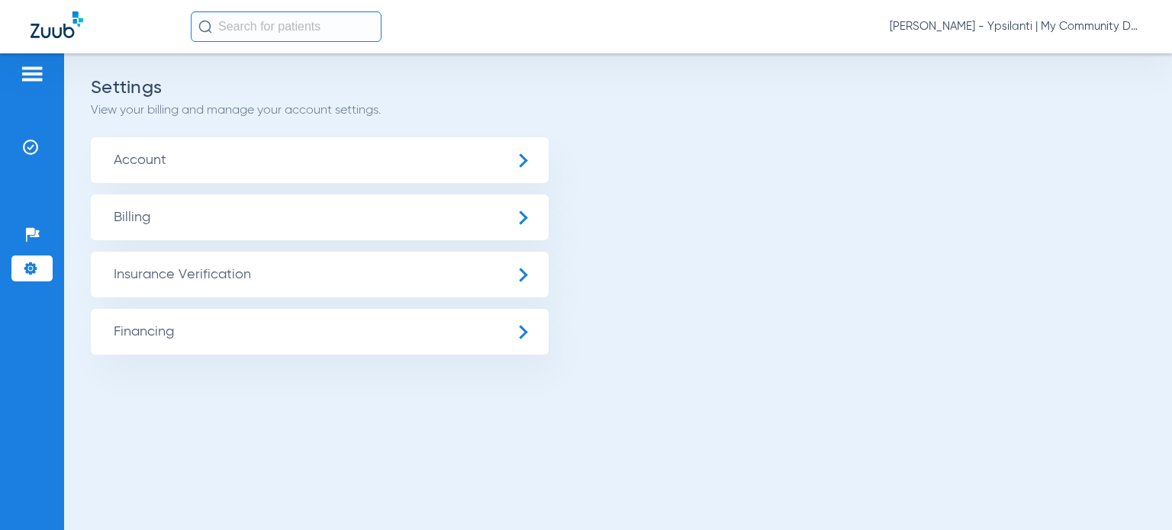
click at [183, 275] on span "Insurance Verification" at bounding box center [320, 275] width 458 height 46
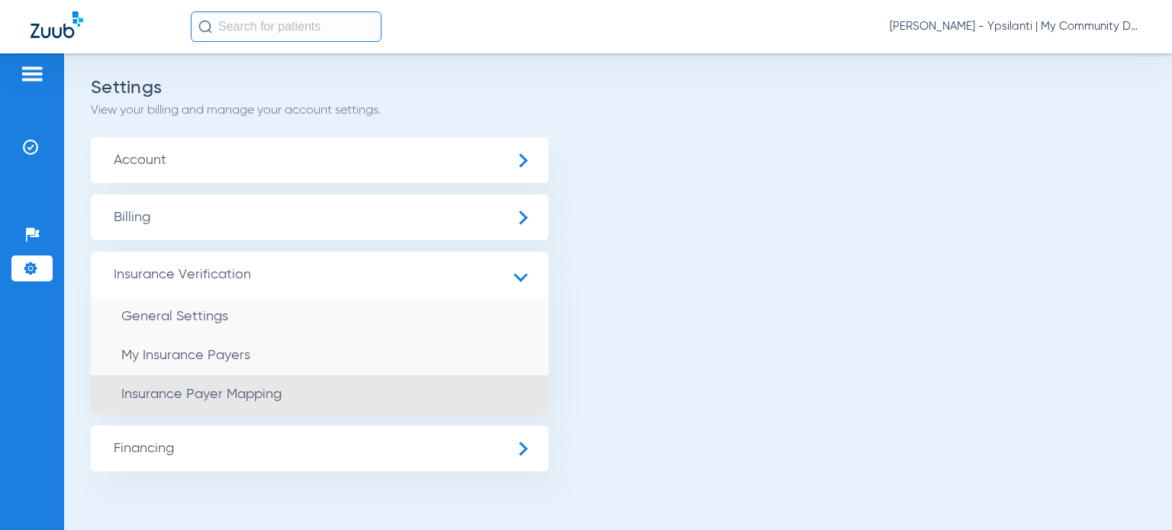
click at [147, 390] on span "Insurance Payer Mapping" at bounding box center [201, 395] width 160 height 14
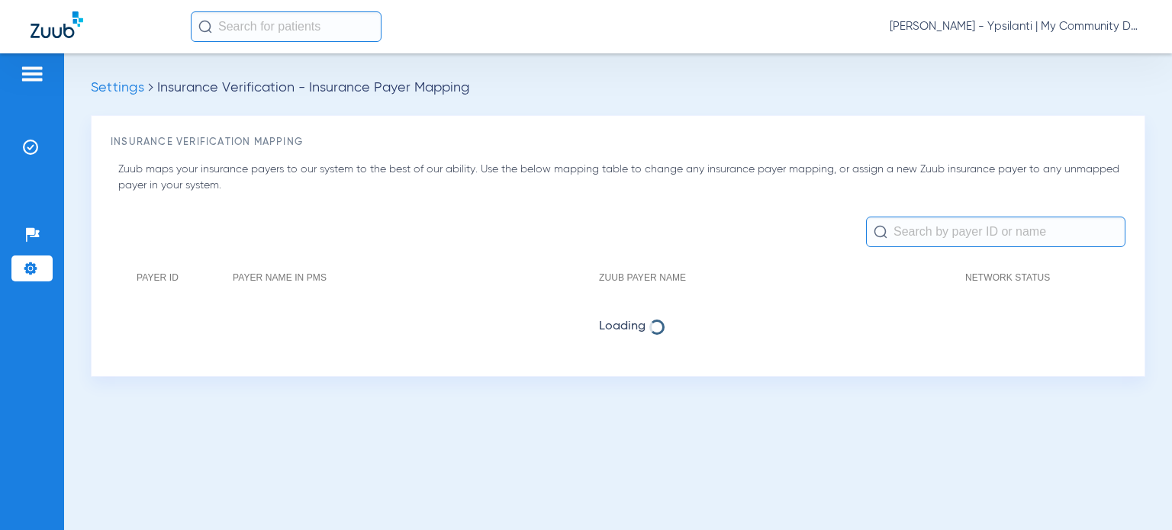
click at [927, 231] on input "text" at bounding box center [995, 232] width 259 height 31
paste input "82029"
type input "82029"
click at [998, 240] on input "82029" at bounding box center [995, 232] width 259 height 31
click at [31, 69] on img at bounding box center [32, 74] width 24 height 18
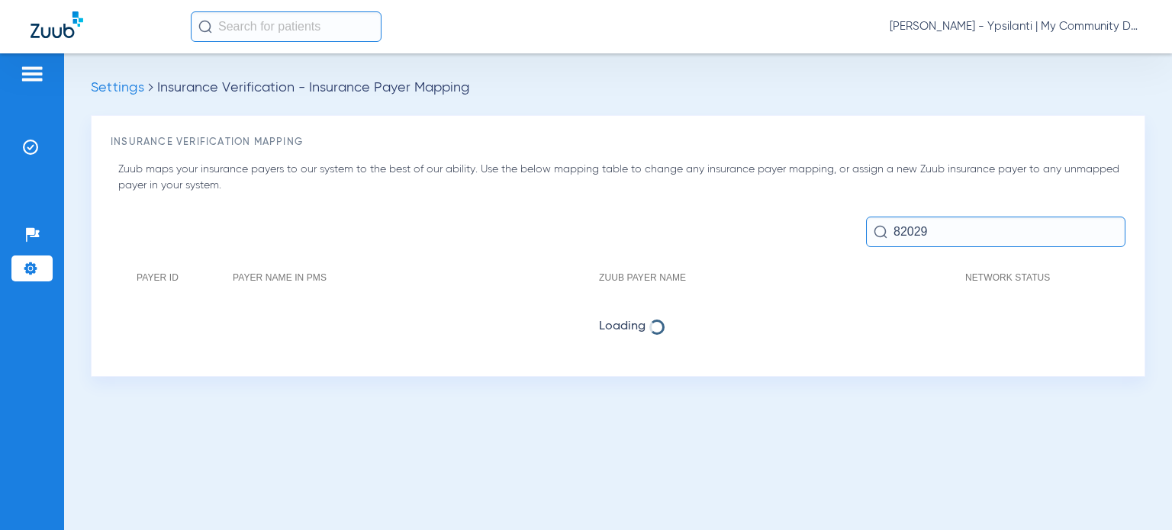
click at [38, 140] on li "Insurance Verification" at bounding box center [31, 147] width 41 height 26
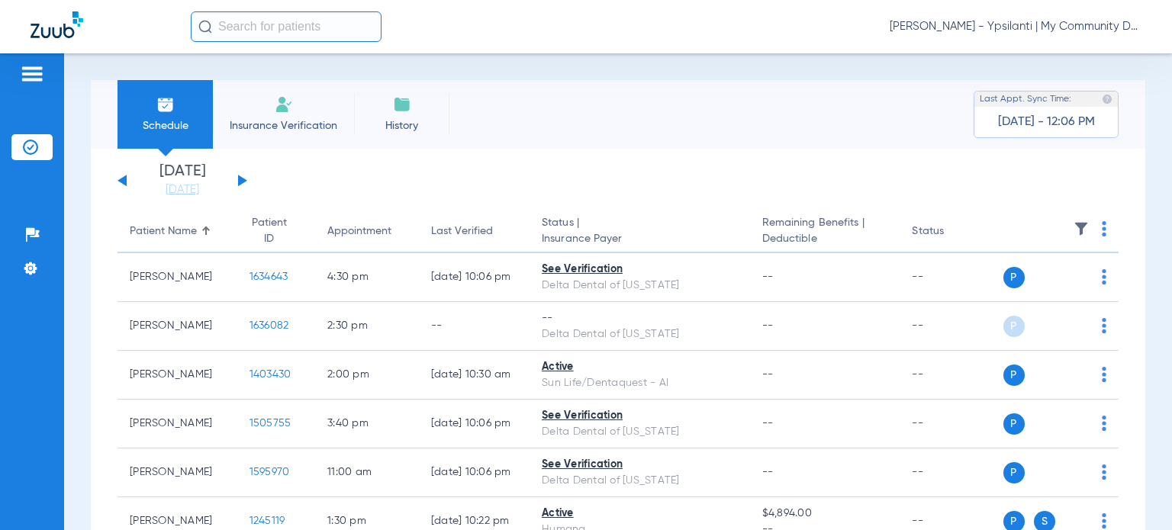
click at [1070, 27] on span "[PERSON_NAME] - Ypsilanti | My Community Dental Centers" at bounding box center [1015, 26] width 252 height 15
click at [1065, 47] on button "Account Selection" at bounding box center [1084, 54] width 110 height 31
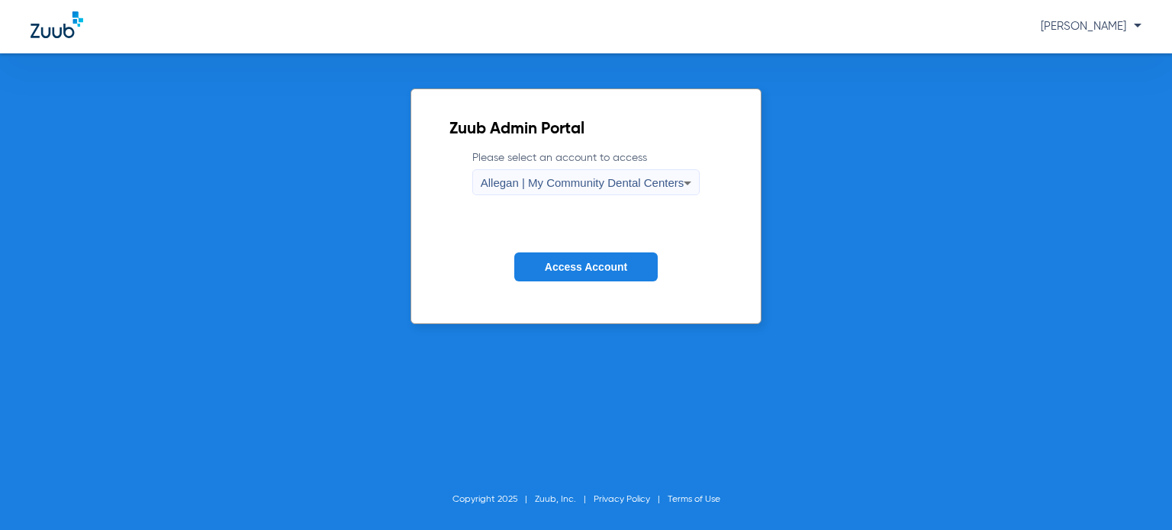
click at [582, 188] on div "Allegan | My Community Dental Centers" at bounding box center [583, 183] width 204 height 26
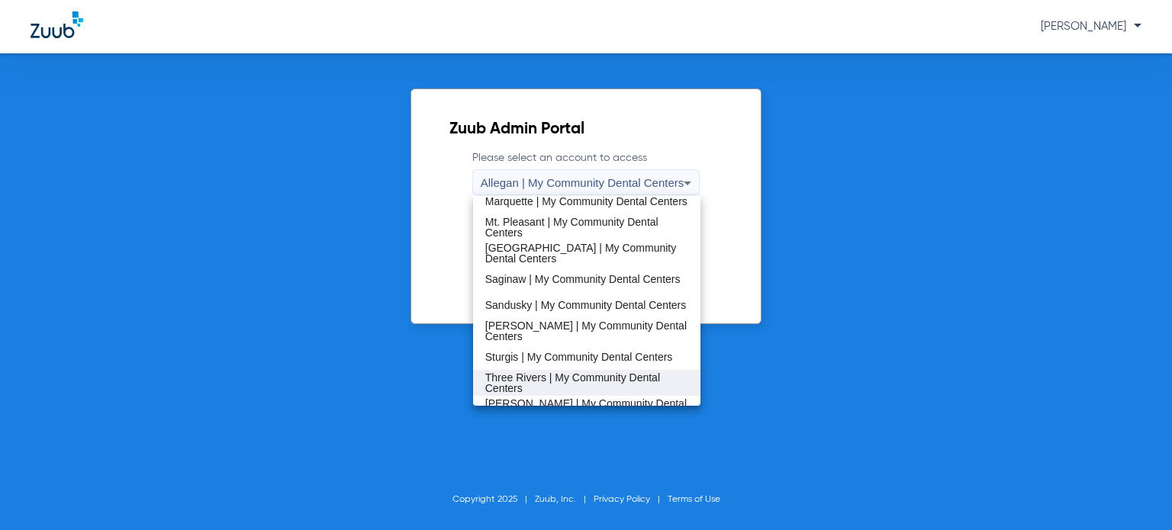
scroll to position [490, 0]
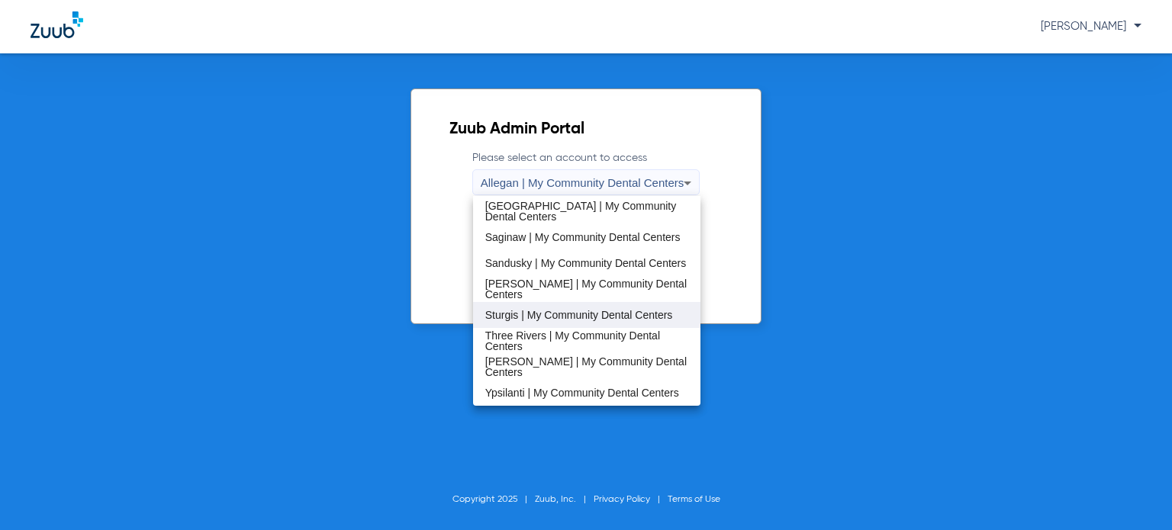
click at [568, 314] on span "Sturgis | My Community Dental Centers" at bounding box center [579, 315] width 188 height 11
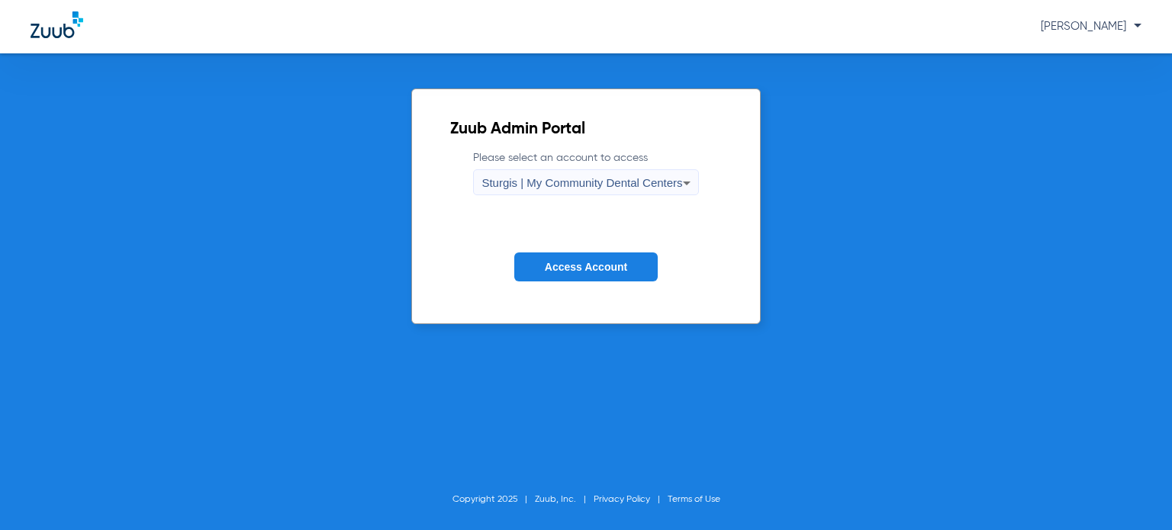
click at [574, 269] on span "Access Account" at bounding box center [586, 267] width 82 height 12
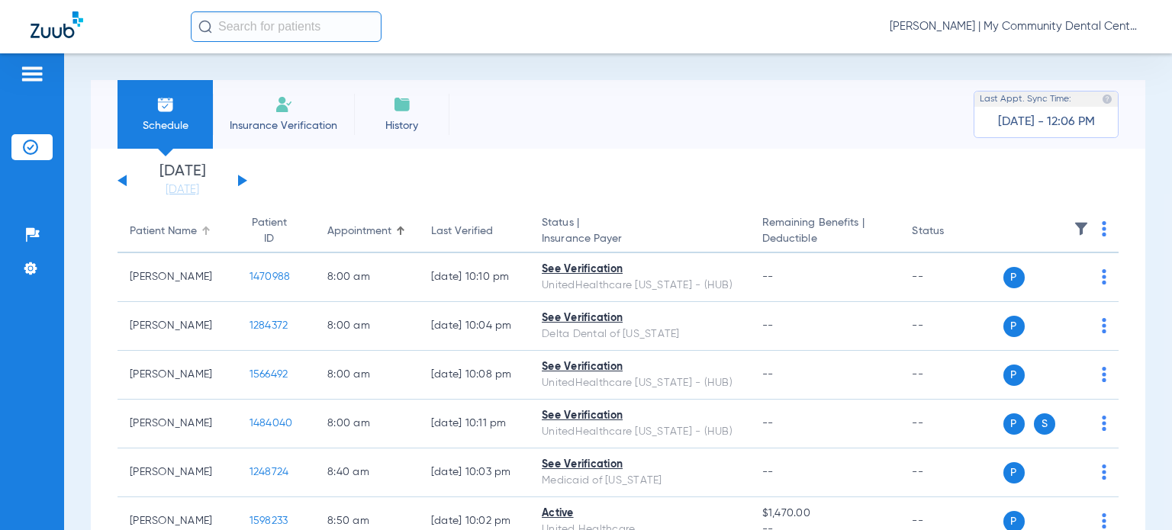
click at [176, 232] on div "Patient Name" at bounding box center [163, 232] width 67 height 16
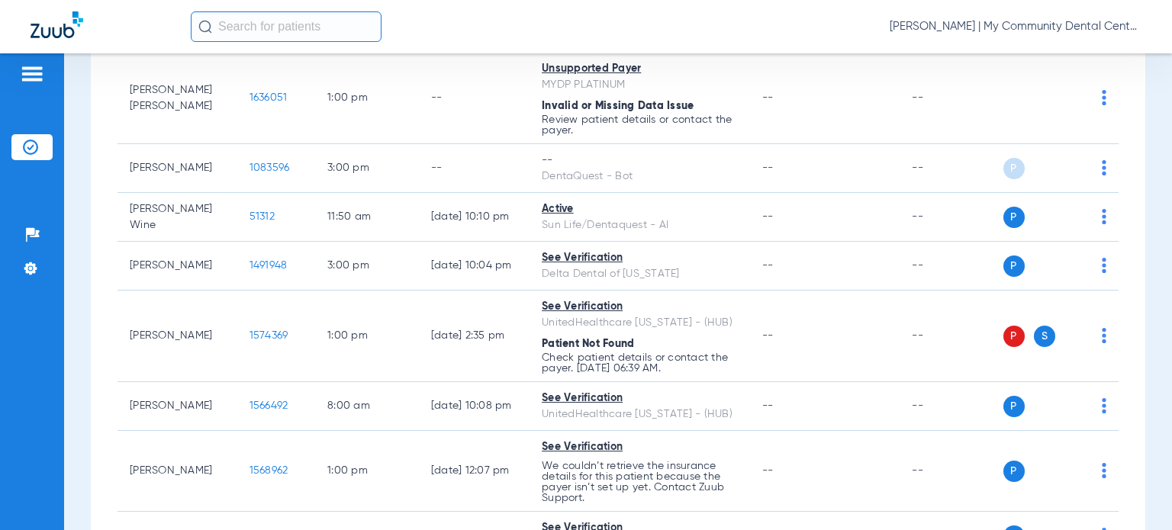
scroll to position [458, 0]
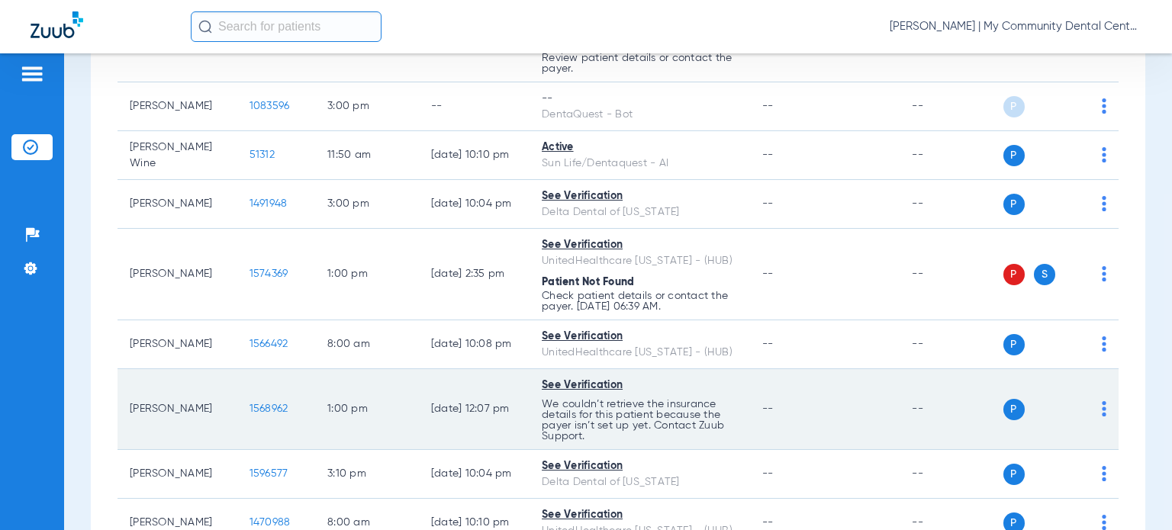
click at [1101, 410] on img at bounding box center [1103, 408] width 5 height 15
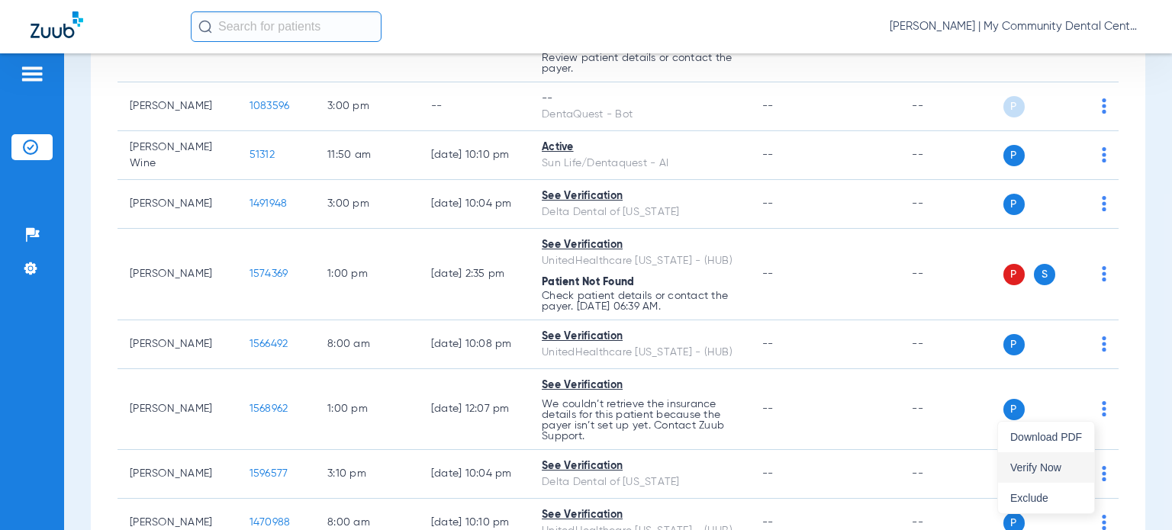
click at [1037, 467] on span "Verify Now" at bounding box center [1046, 467] width 72 height 11
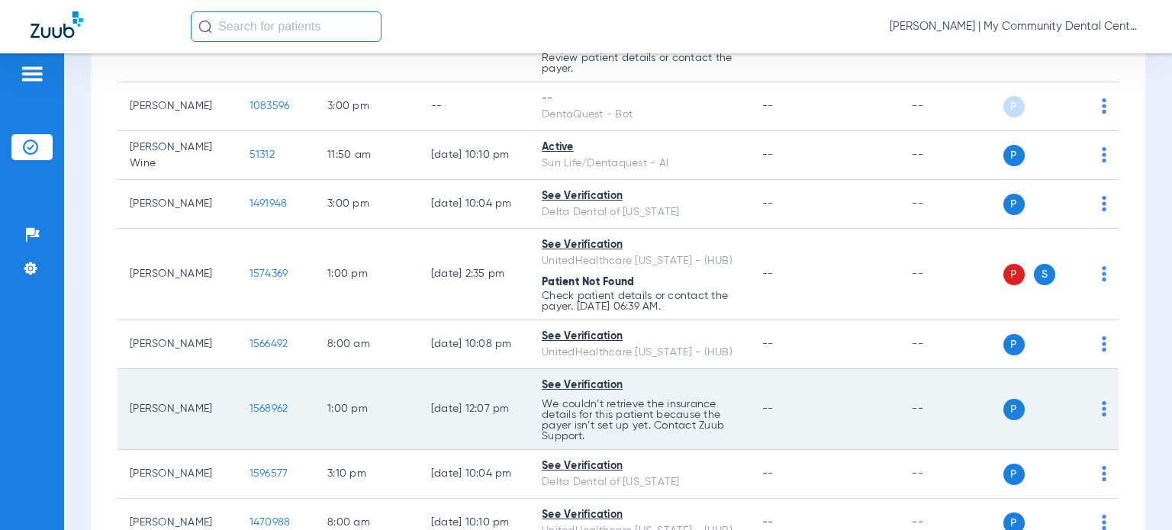
click at [250, 410] on span "1568962" at bounding box center [268, 409] width 39 height 11
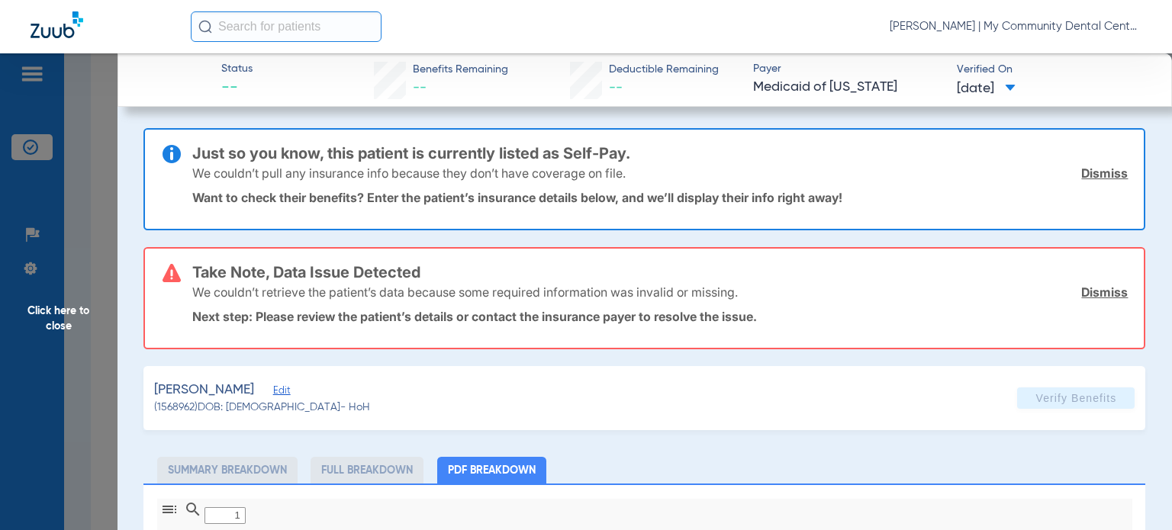
type input "0"
select select "page-width"
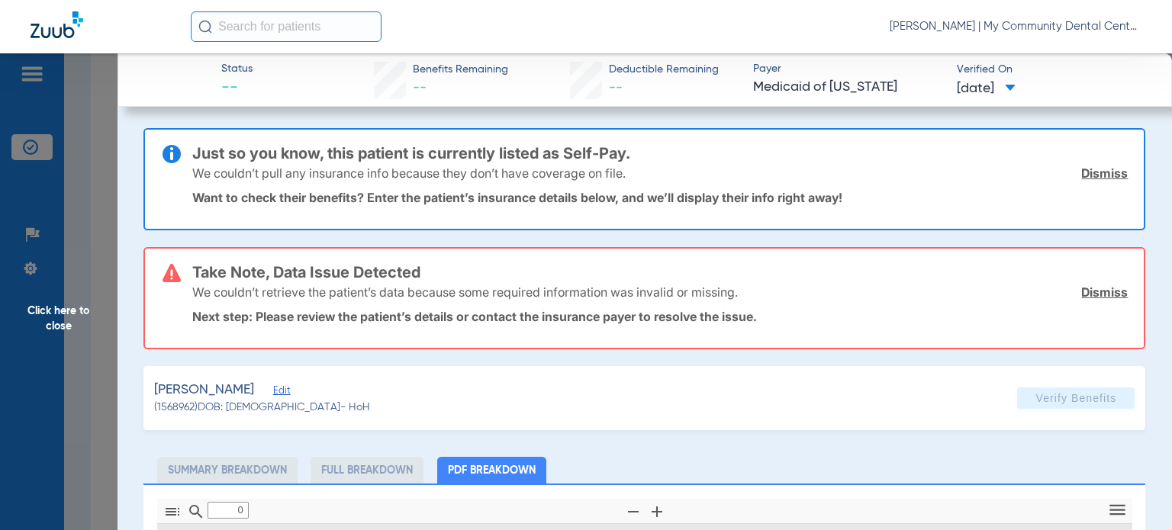
type input "1"
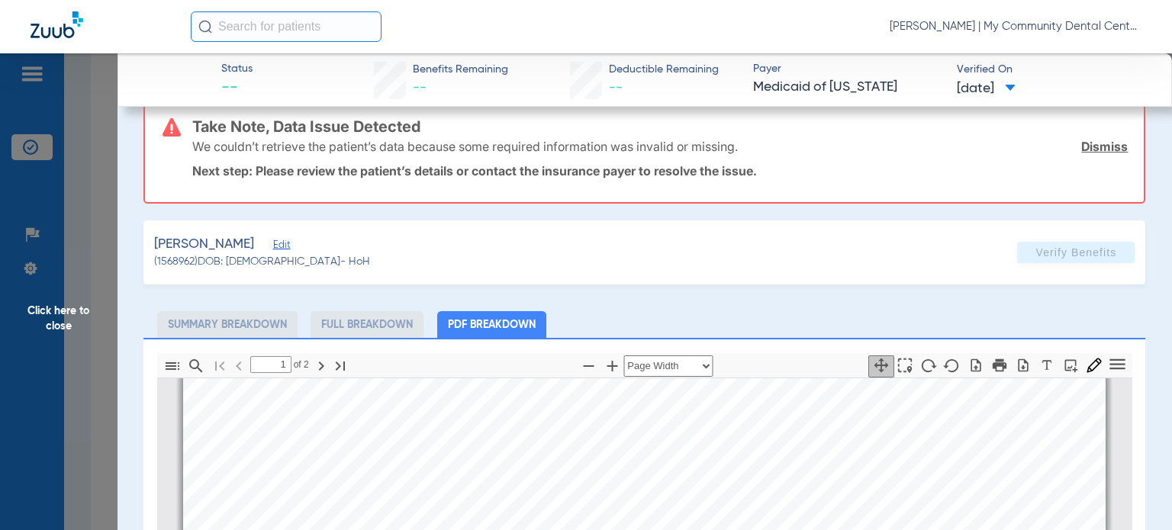
scroll to position [153, 0]
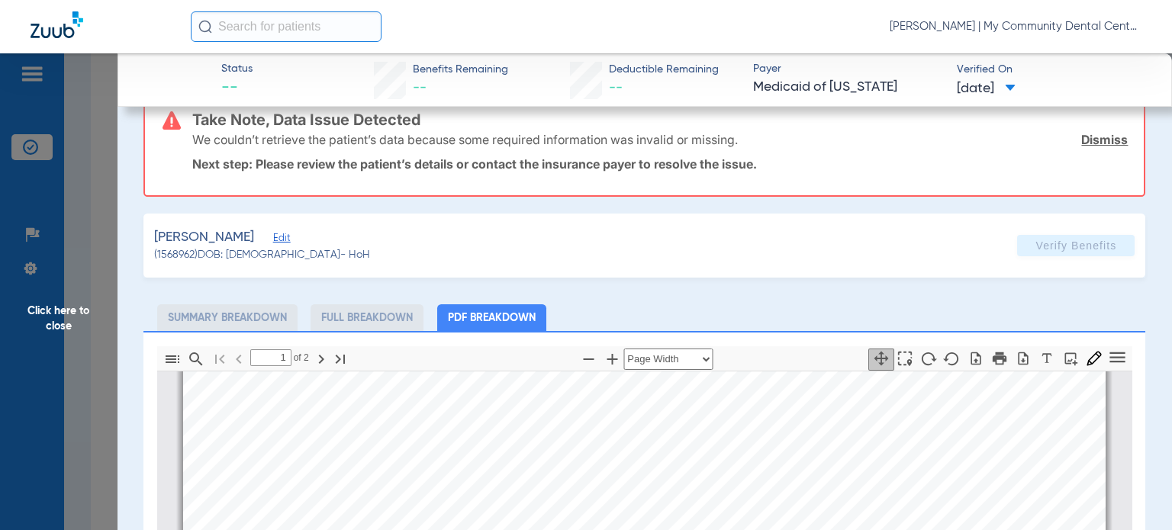
click at [1102, 137] on link "Dismiss" at bounding box center [1104, 139] width 47 height 15
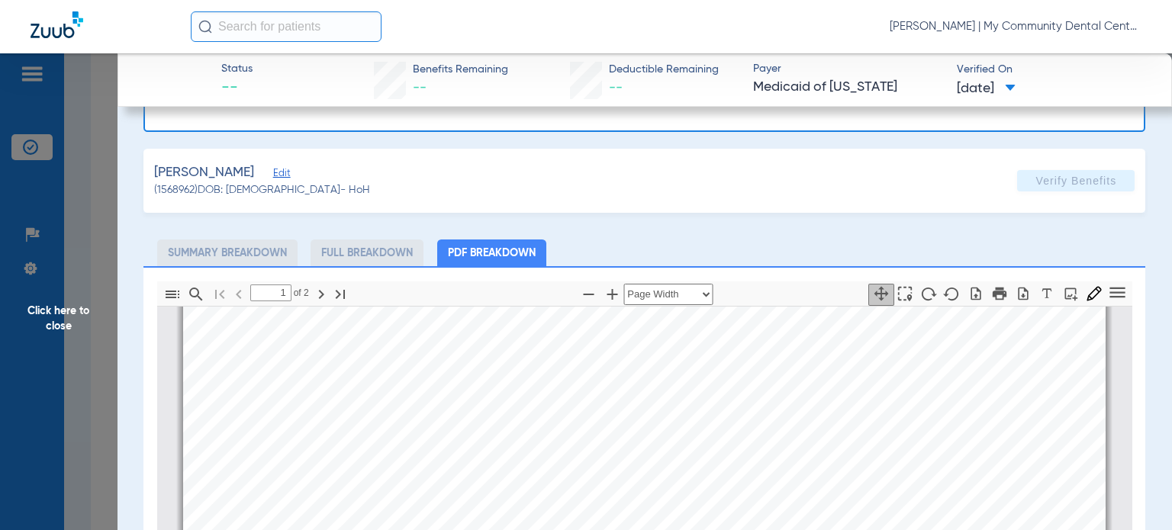
scroll to position [0, 0]
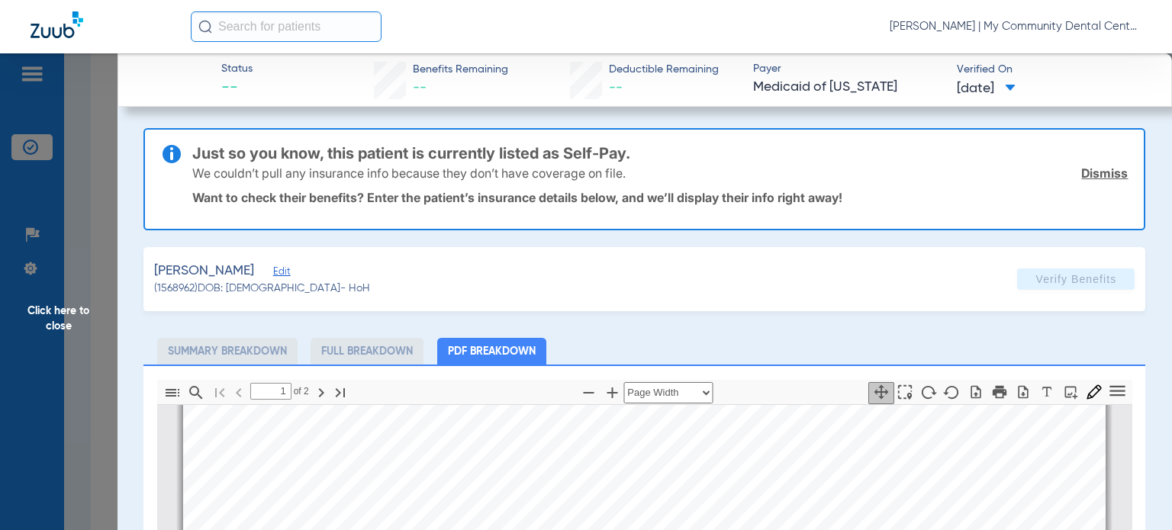
click at [1094, 175] on link "Dismiss" at bounding box center [1104, 173] width 47 height 15
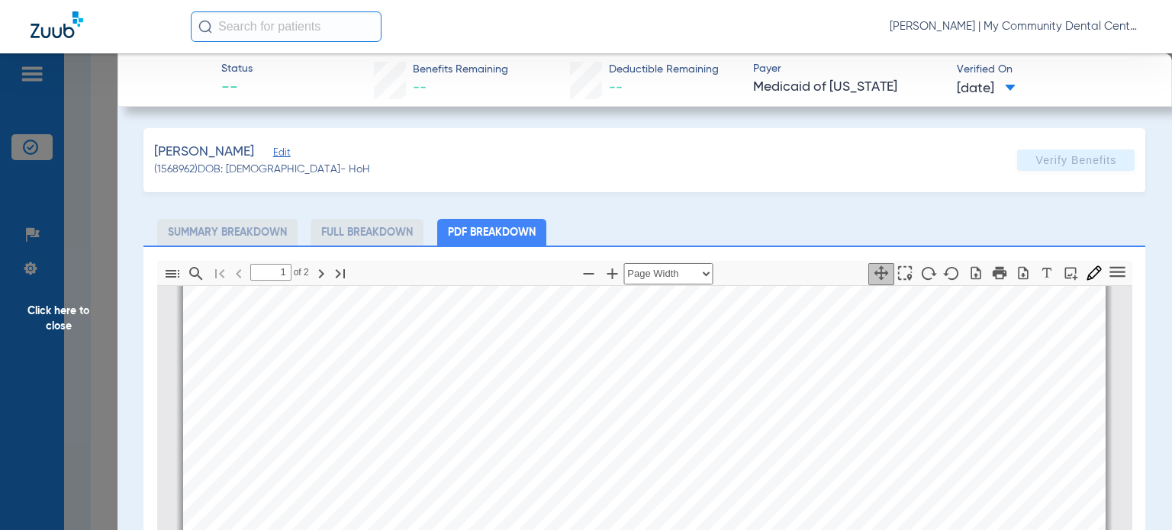
click at [63, 321] on span "Click here to close" at bounding box center [58, 318] width 117 height 530
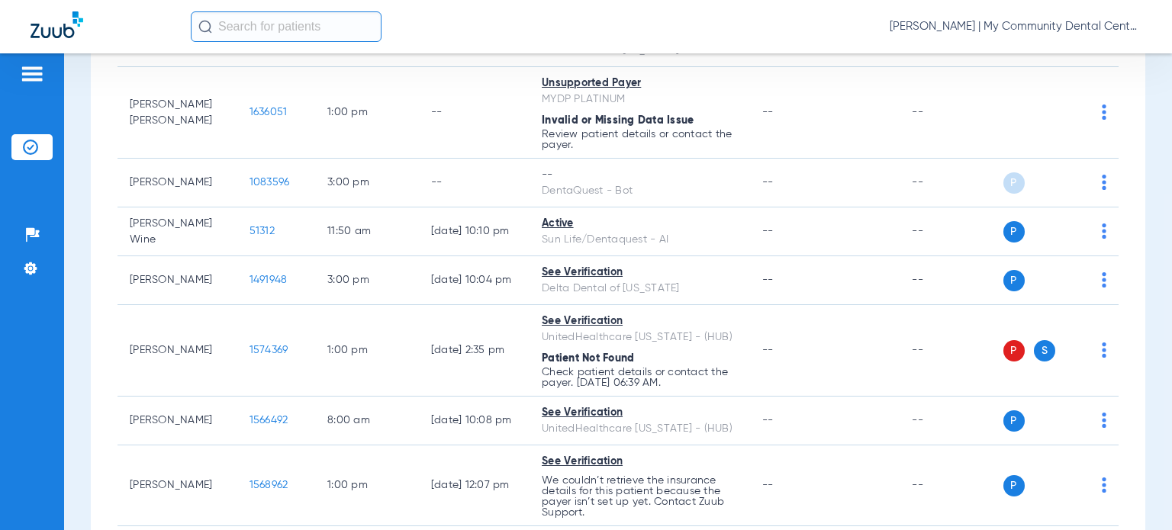
scroll to position [458, 0]
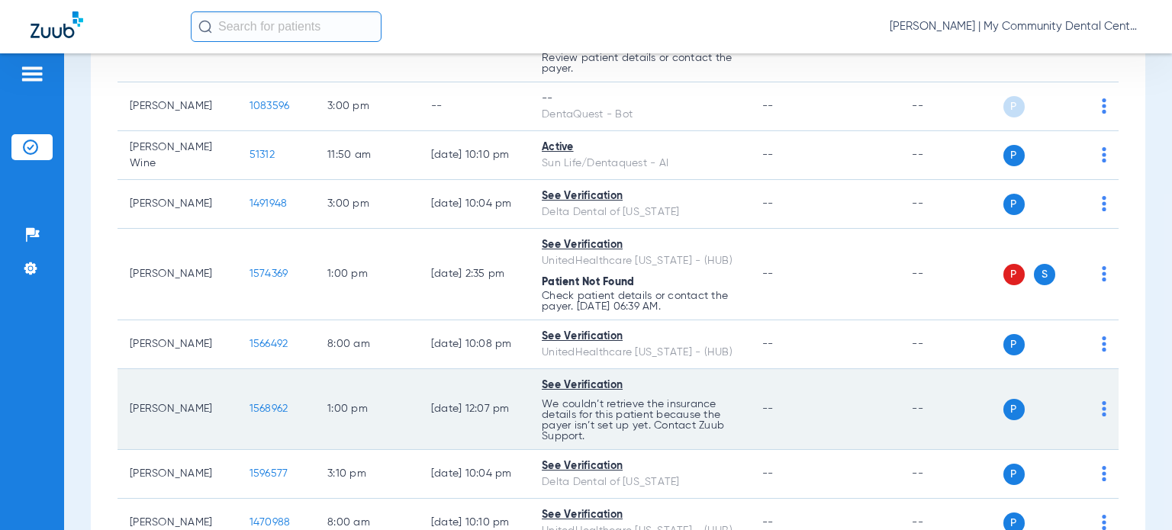
click at [1089, 406] on div "P S" at bounding box center [1055, 409] width 104 height 21
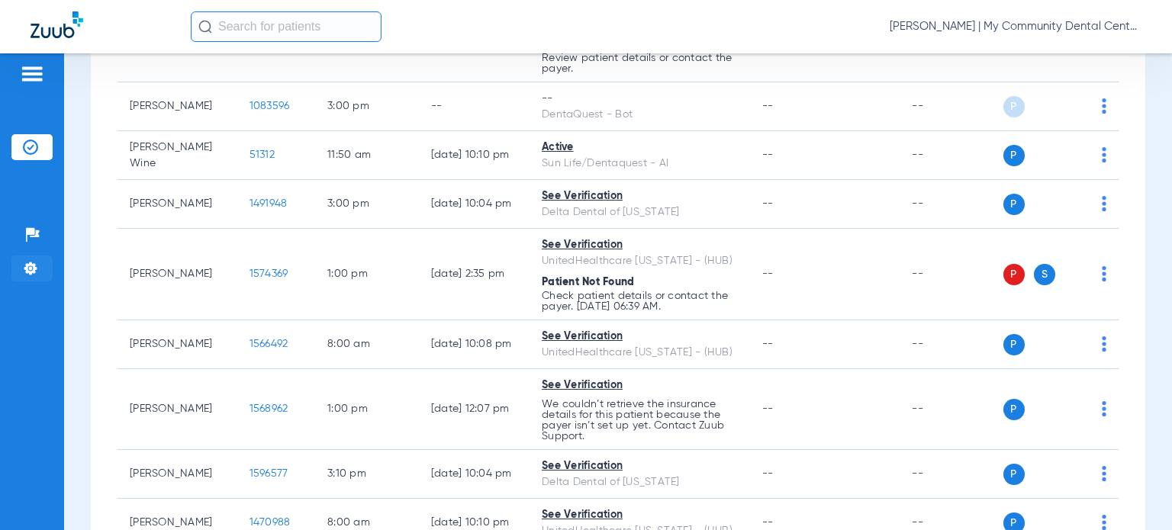
click at [37, 274] on li "Settings" at bounding box center [31, 269] width 41 height 26
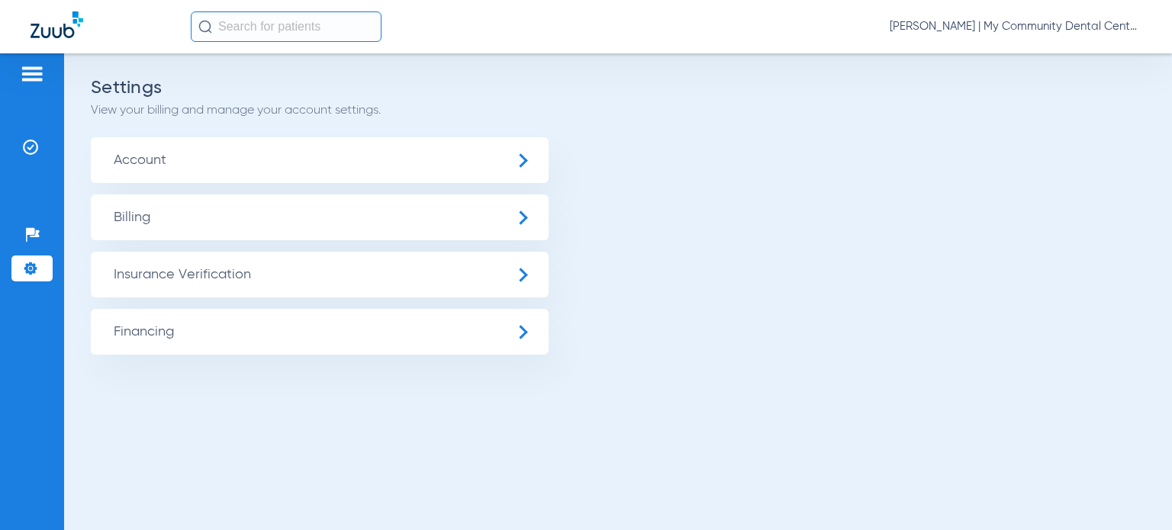
click at [153, 274] on span "Insurance Verification" at bounding box center [320, 275] width 458 height 46
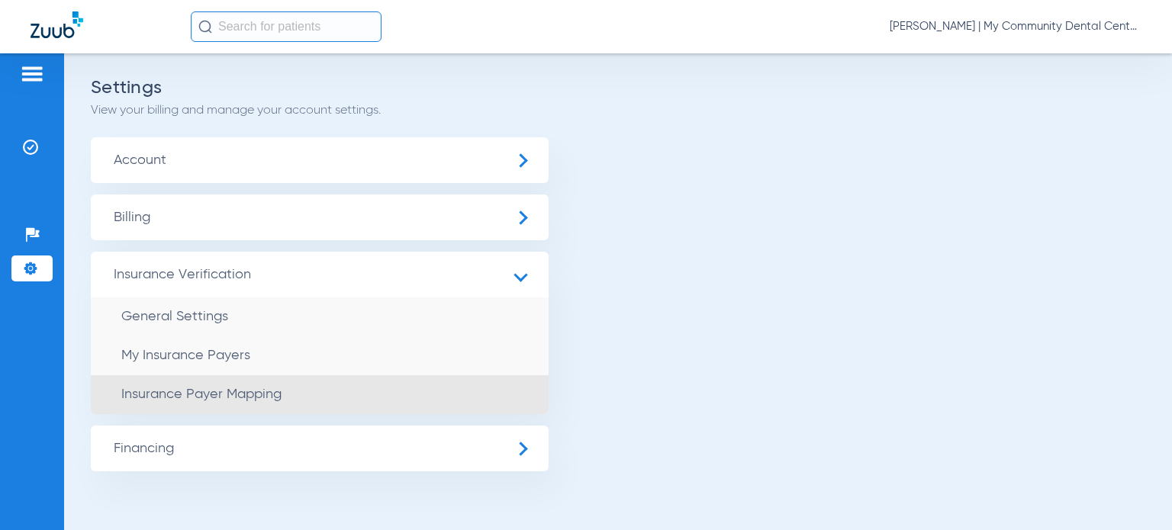
click at [153, 395] on span "Insurance Payer Mapping" at bounding box center [201, 395] width 160 height 14
